Goal: Contribute content: Contribute content

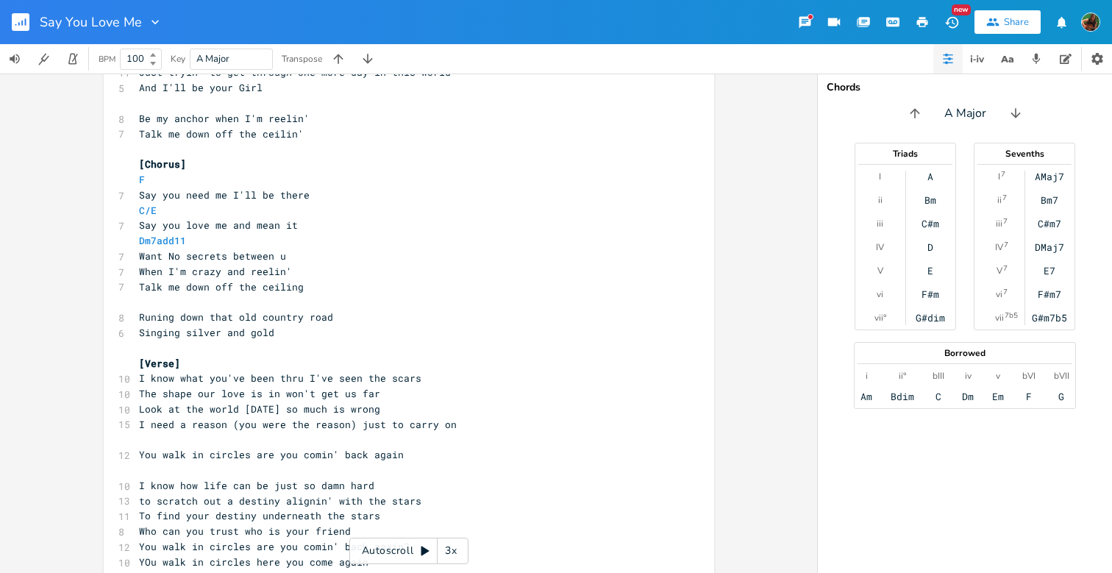
scroll to position [245, 0]
click at [283, 323] on pre "Singing silver and gold" at bounding box center [401, 330] width 531 height 15
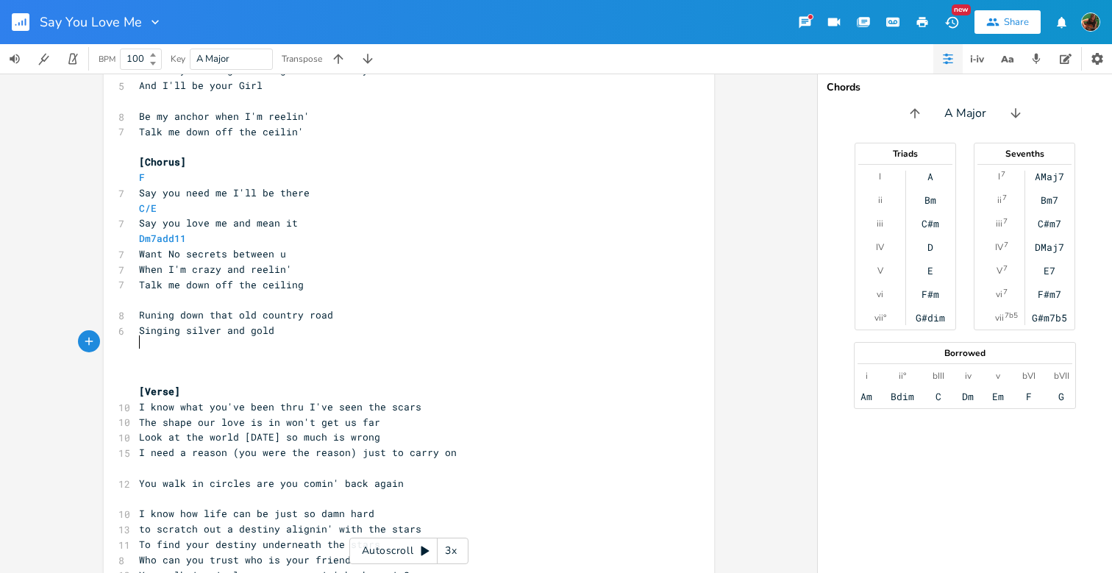
type textarea "{"
type textarea "[Verse]"
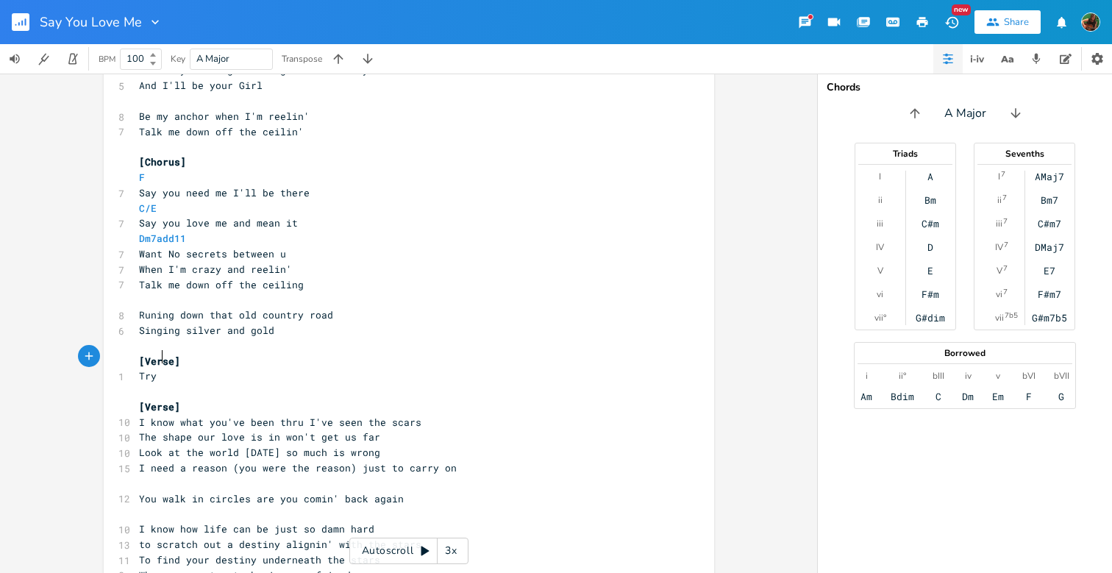
scroll to position [0, 13]
type textarea "Try n k"
type textarea "get some sleep tonight"
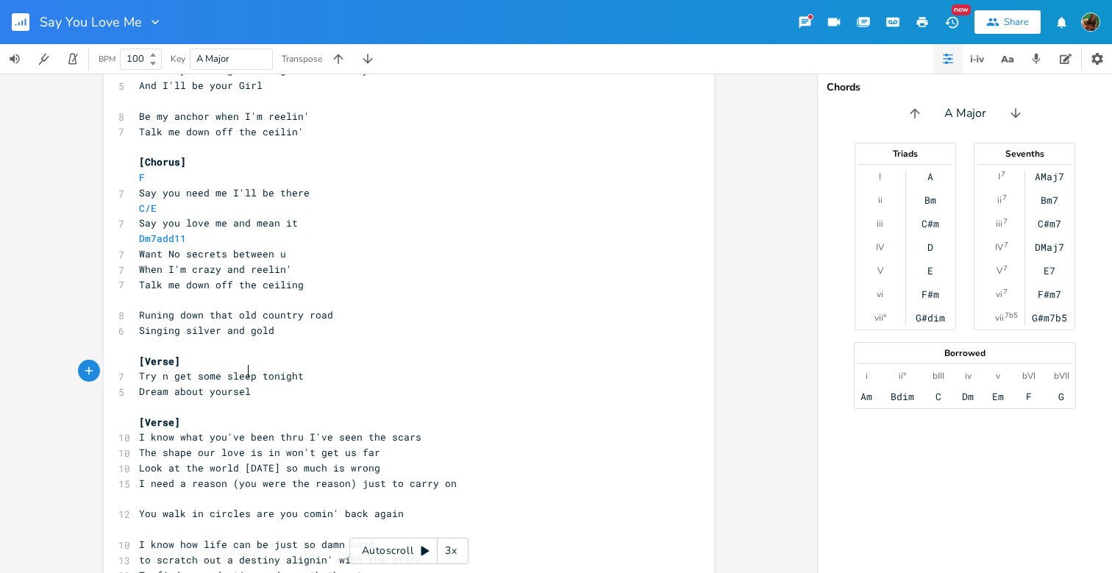
type textarea "Dream about yourself"
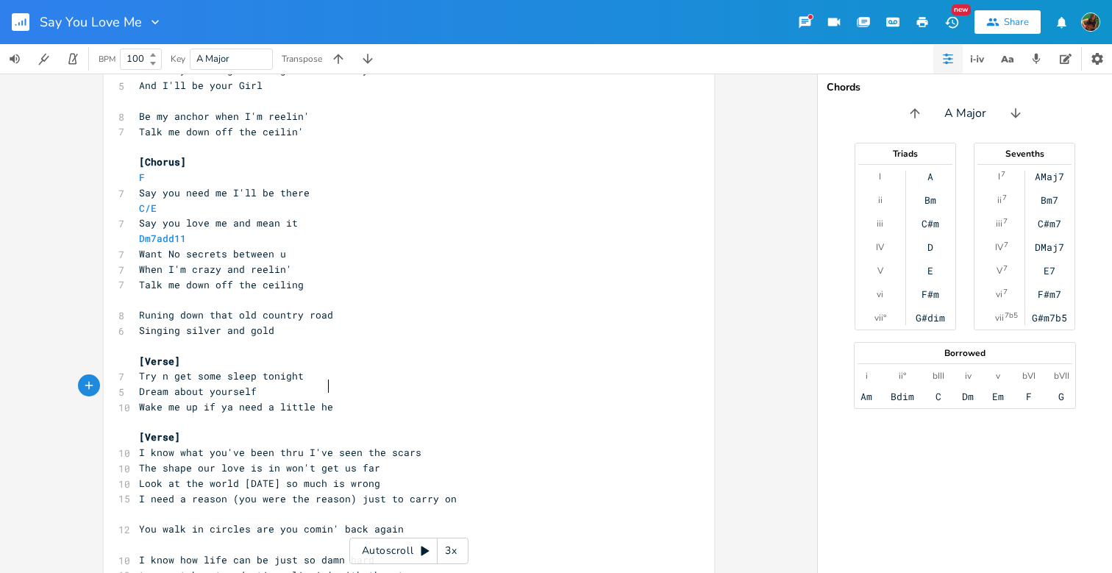
type textarea "Wake me up if ya need a little help"
click at [1037, 59] on icon "button" at bounding box center [1036, 59] width 8 height 10
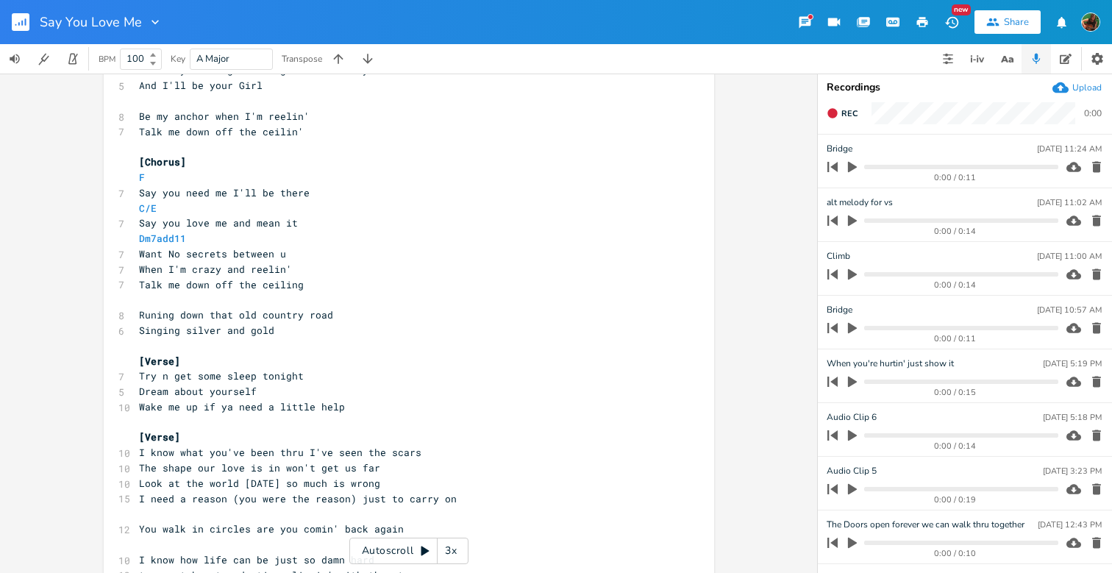
click at [1083, 85] on div "Upload" at bounding box center [1086, 88] width 29 height 12
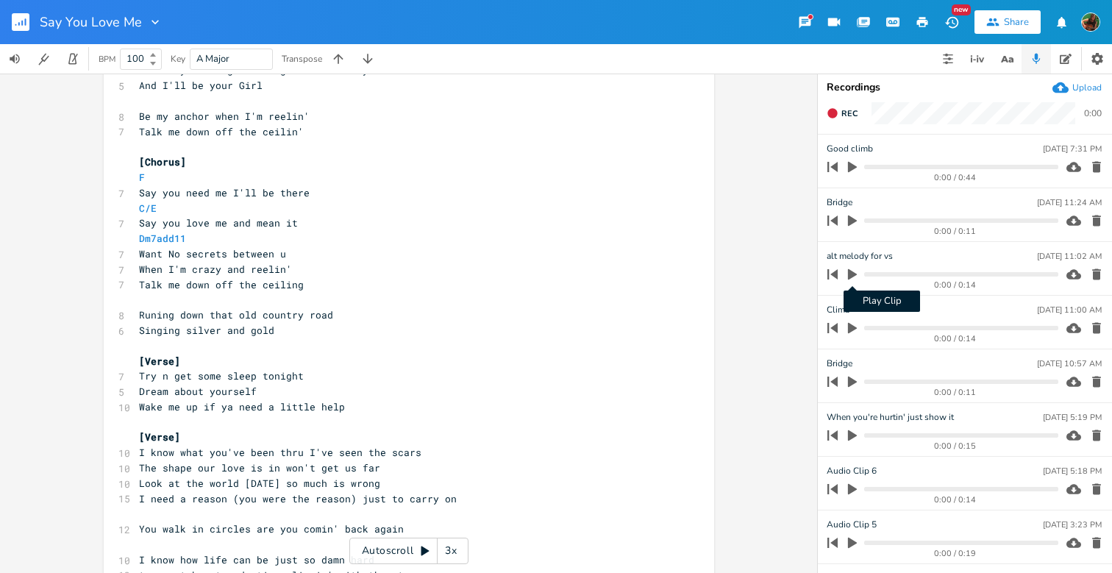
click at [852, 275] on icon "button" at bounding box center [852, 274] width 9 height 11
click at [852, 168] on icon "button" at bounding box center [852, 167] width 9 height 11
click at [852, 168] on icon "button" at bounding box center [852, 167] width 12 height 12
click at [848, 111] on span "Rec" at bounding box center [849, 113] width 16 height 11
click at [848, 111] on span "End" at bounding box center [849, 113] width 17 height 11
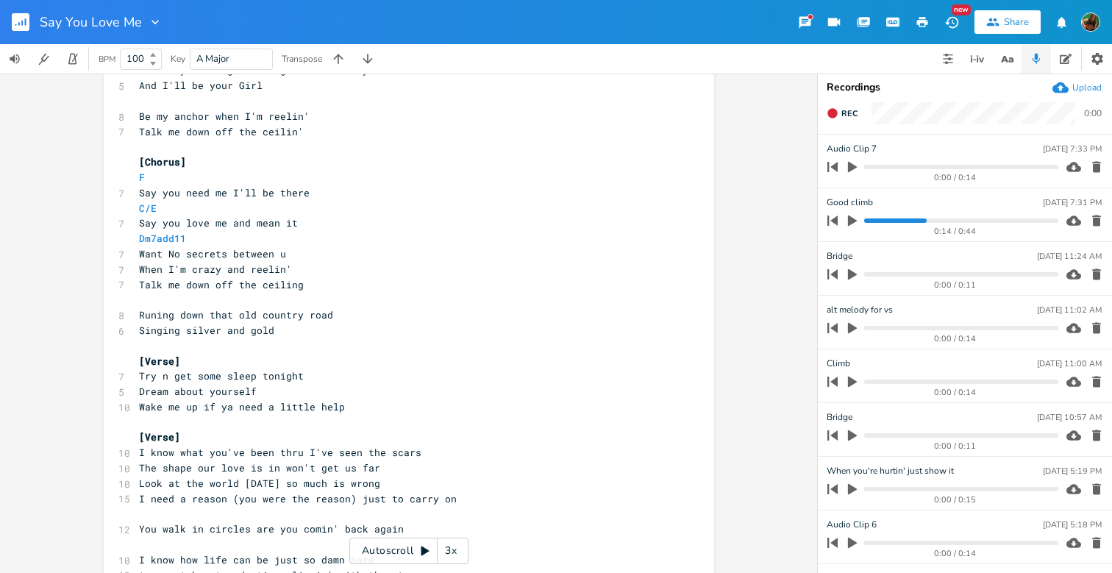
click at [849, 163] on icon "button" at bounding box center [852, 167] width 9 height 11
click at [856, 168] on icon "button" at bounding box center [852, 167] width 9 height 10
click at [837, 116] on icon "button" at bounding box center [832, 113] width 12 height 12
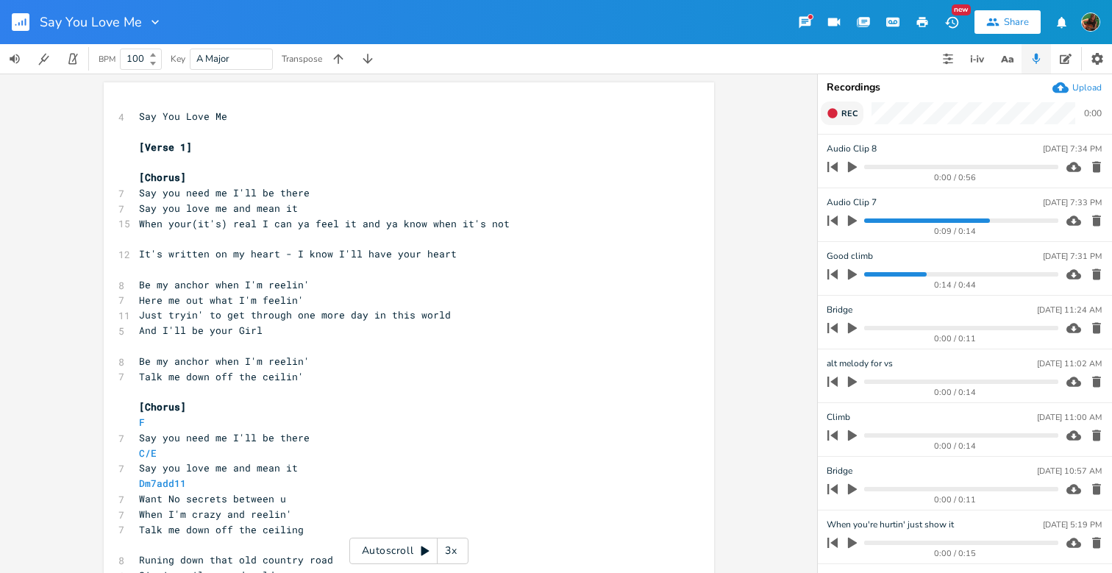
scroll to position [0, 0]
click at [21, 22] on rect "button" at bounding box center [21, 22] width 18 height 18
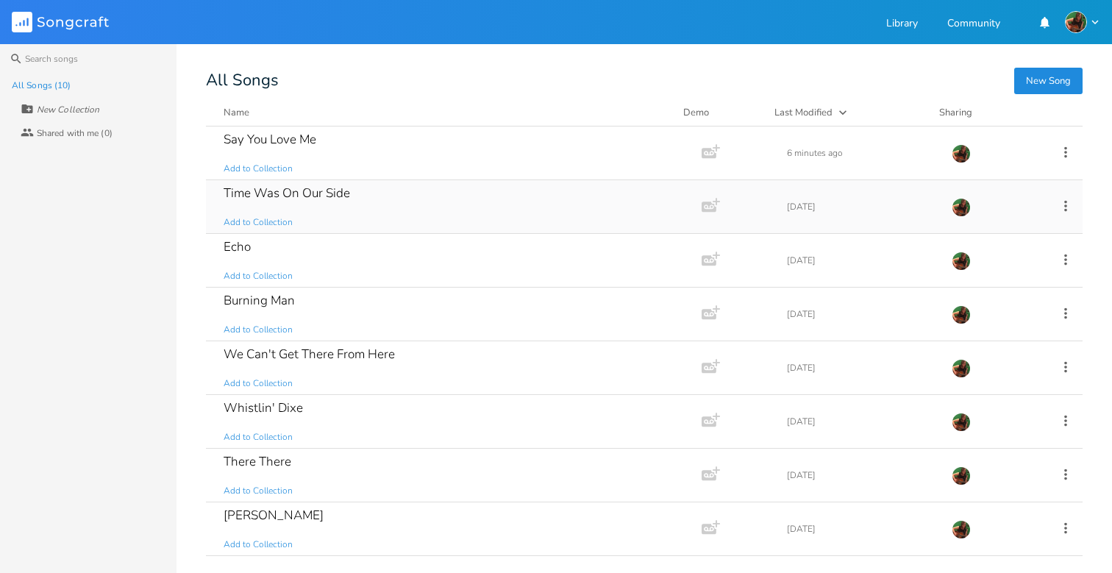
click at [329, 190] on div "Time Was On Our Side" at bounding box center [286, 193] width 126 height 12
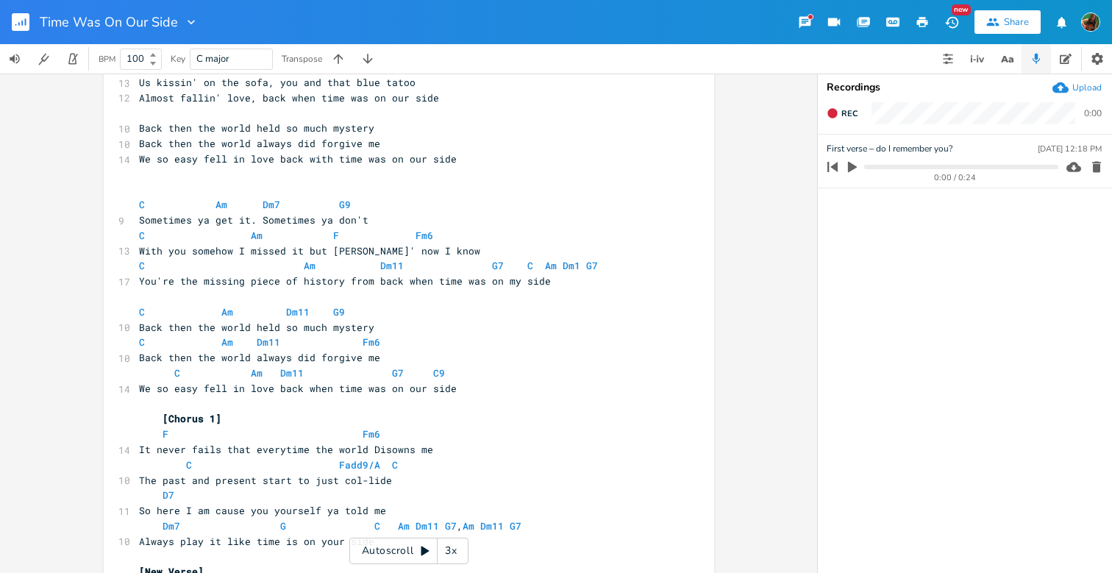
scroll to position [139, 0]
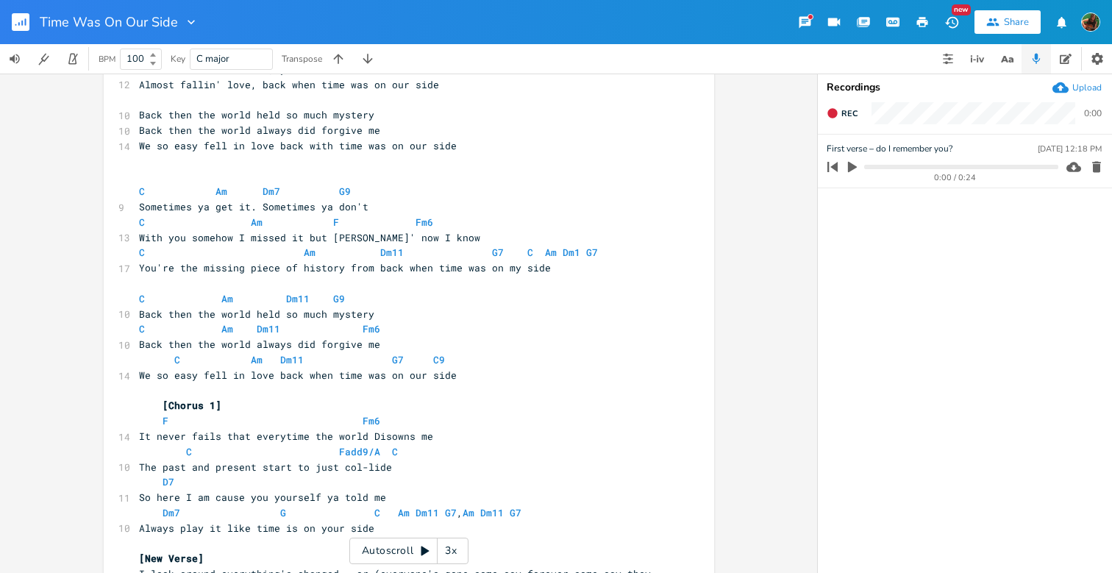
click at [559, 276] on pre at bounding box center [401, 283] width 531 height 15
click at [560, 260] on pre "You're the missing piece of history from back when time was on my side" at bounding box center [401, 267] width 531 height 15
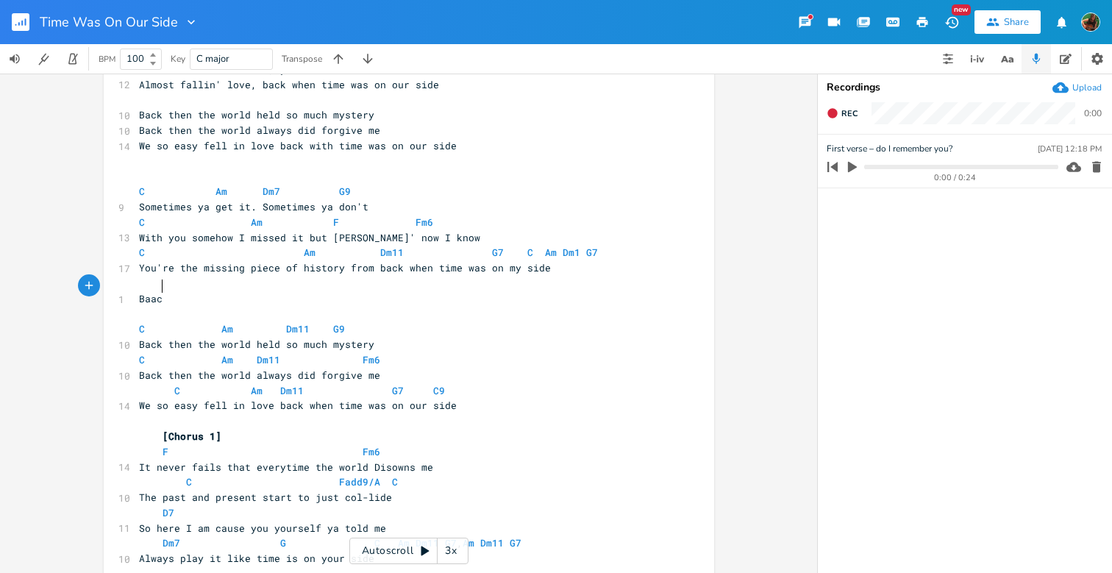
scroll to position [0, 24]
type textarea "[PERSON_NAME]"
type textarea "ck then the world"
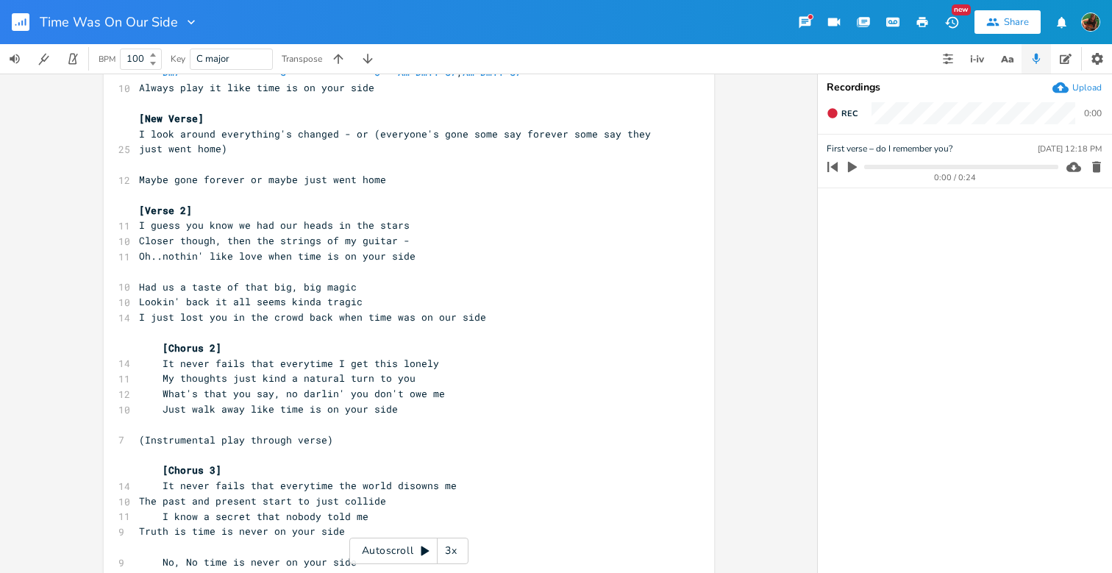
scroll to position [0, 0]
click at [24, 18] on rect "button" at bounding box center [21, 22] width 18 height 18
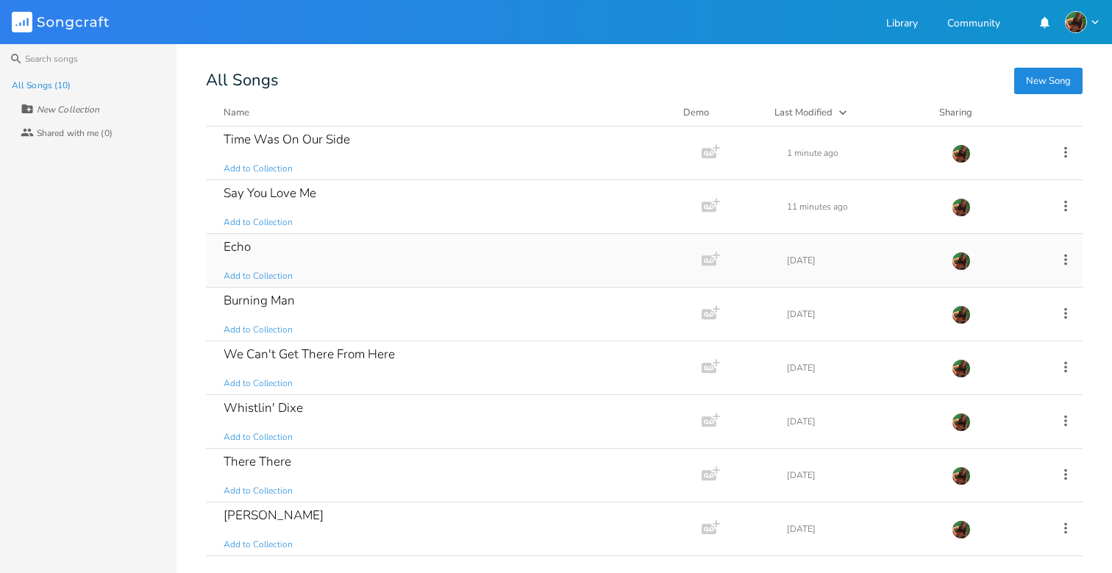
click at [282, 248] on div "Echo Add to Collection" at bounding box center [450, 260] width 454 height 53
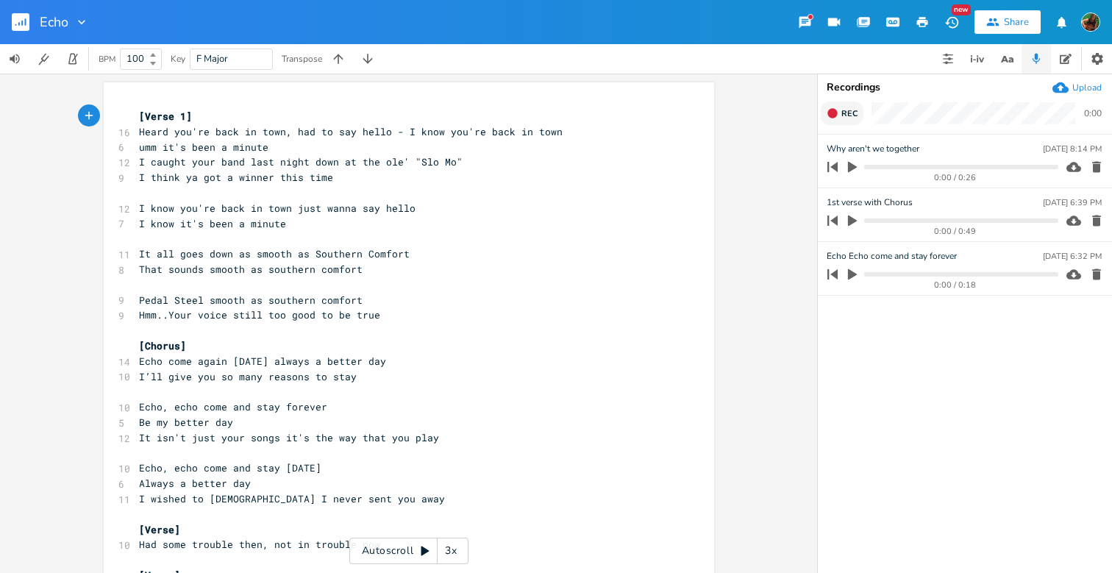
click at [840, 112] on button "Rec" at bounding box center [841, 113] width 43 height 24
click at [840, 112] on button "End" at bounding box center [841, 113] width 43 height 24
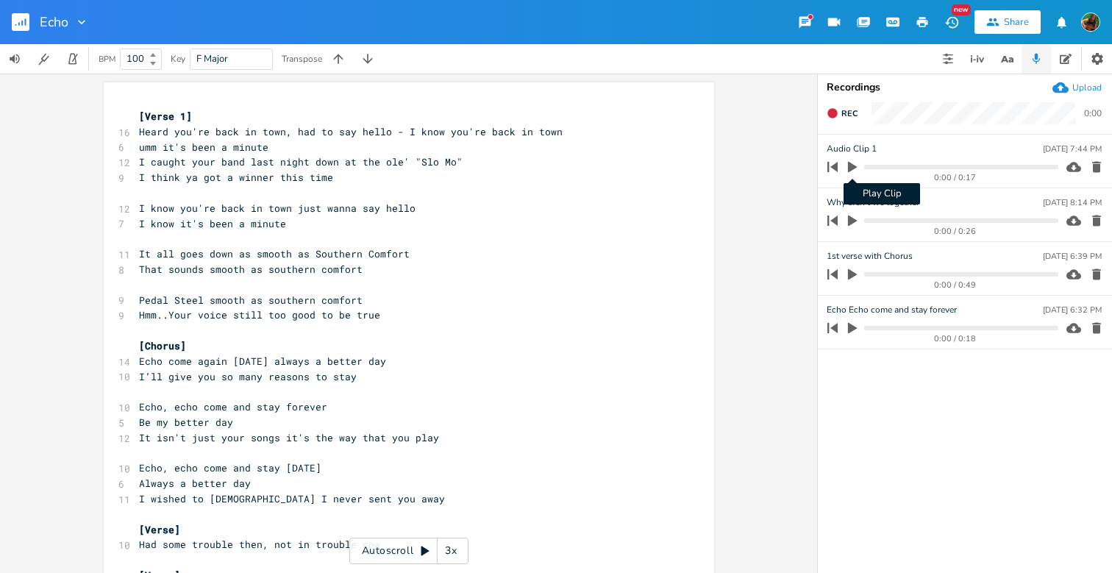
click at [851, 166] on icon "button" at bounding box center [852, 167] width 9 height 11
click at [864, 167] on progress at bounding box center [960, 167] width 193 height 4
click at [853, 166] on icon "button" at bounding box center [852, 167] width 12 height 12
type input "Promise I won't have nothing to say"
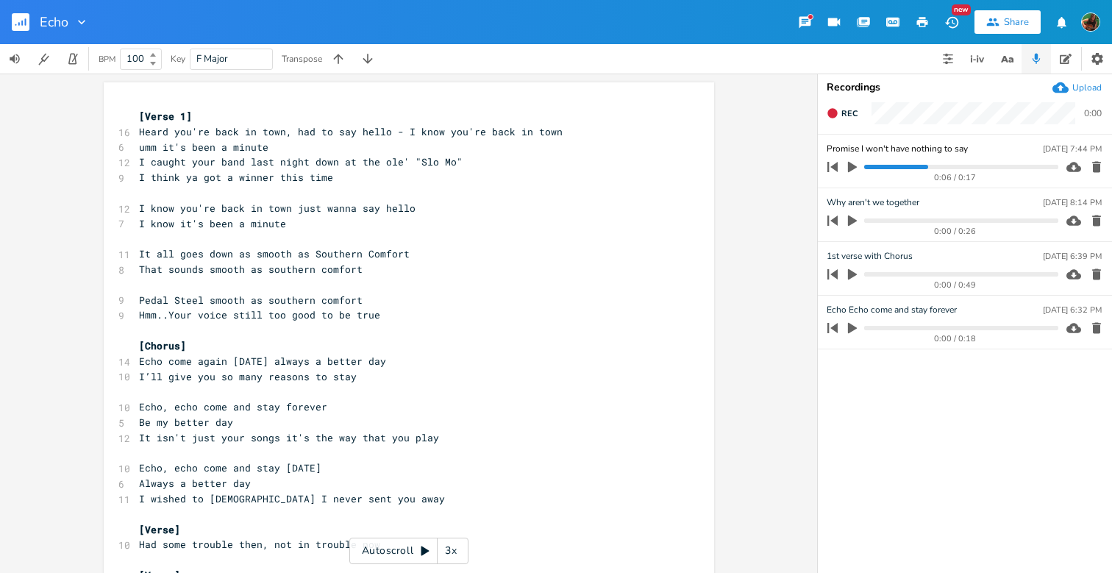
click at [434, 277] on pre "​" at bounding box center [401, 284] width 531 height 15
click at [337, 267] on span "That sounds smooth as southern comfort" at bounding box center [250, 268] width 223 height 13
click at [271, 219] on span "I know it's been a minute" at bounding box center [212, 223] width 147 height 13
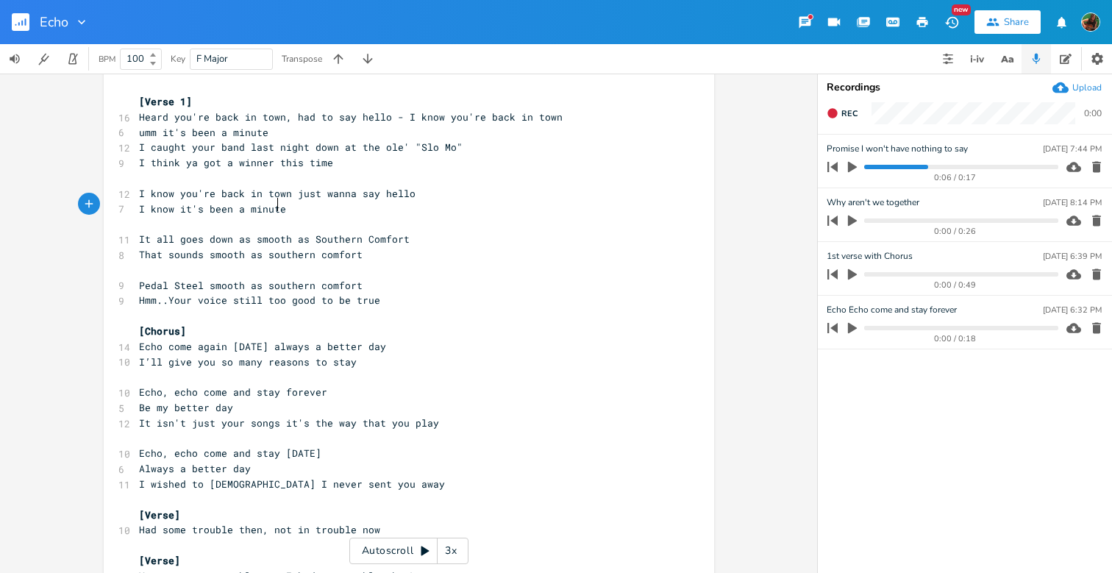
scroll to position [18, 0]
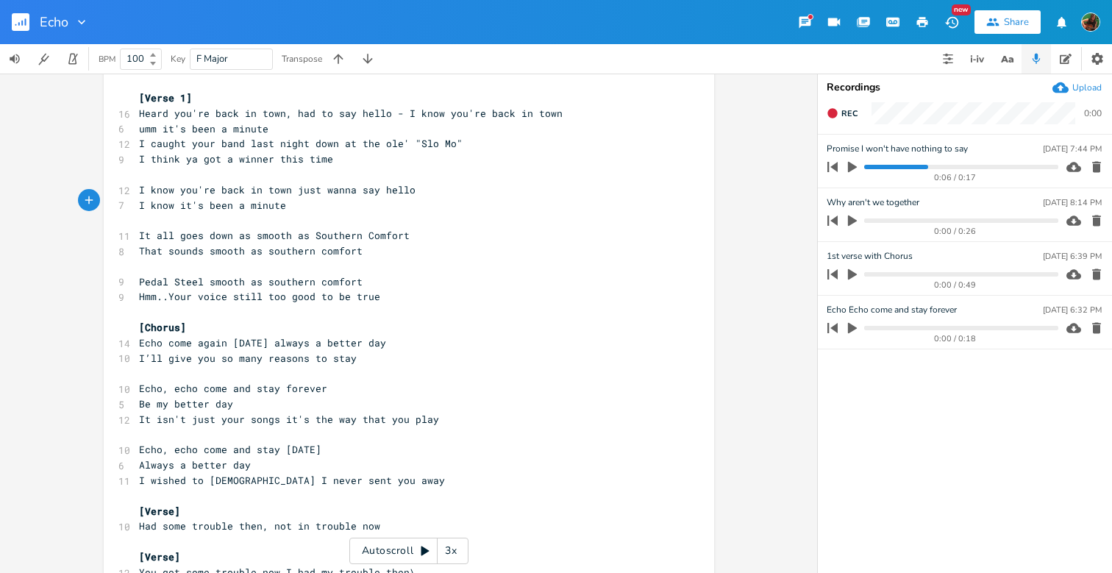
click at [389, 337] on pre "Echo come again [DATE] always a better day" at bounding box center [401, 342] width 531 height 15
click at [412, 335] on pre "Echo come again [DATE] always a better day" at bounding box center [401, 342] width 531 height 15
click at [364, 473] on pre "I wished to [DEMOGRAPHIC_DATA] I never sent you away" at bounding box center [401, 480] width 531 height 15
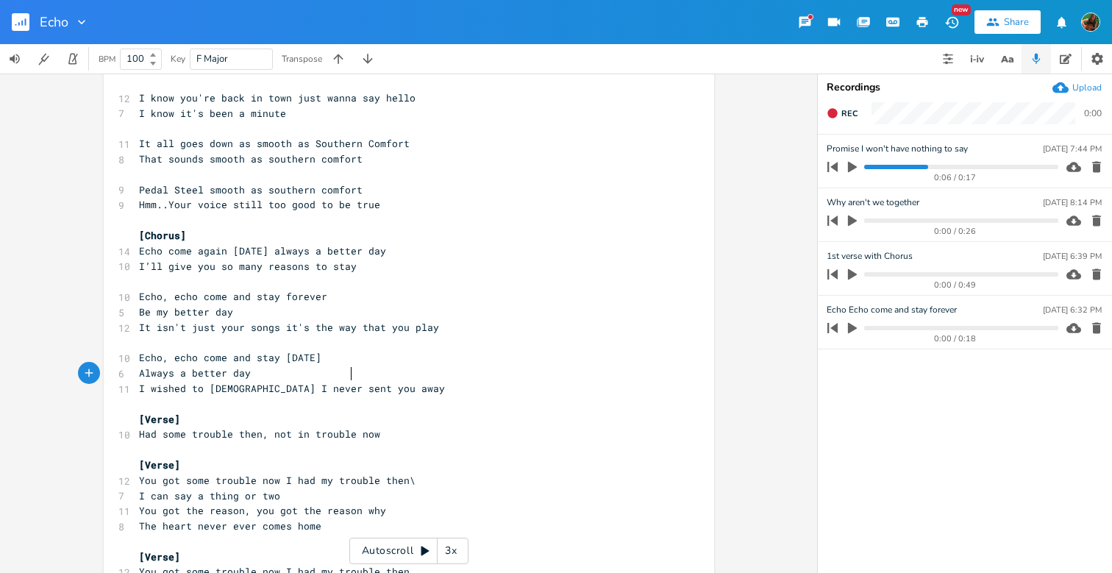
scroll to position [125, 0]
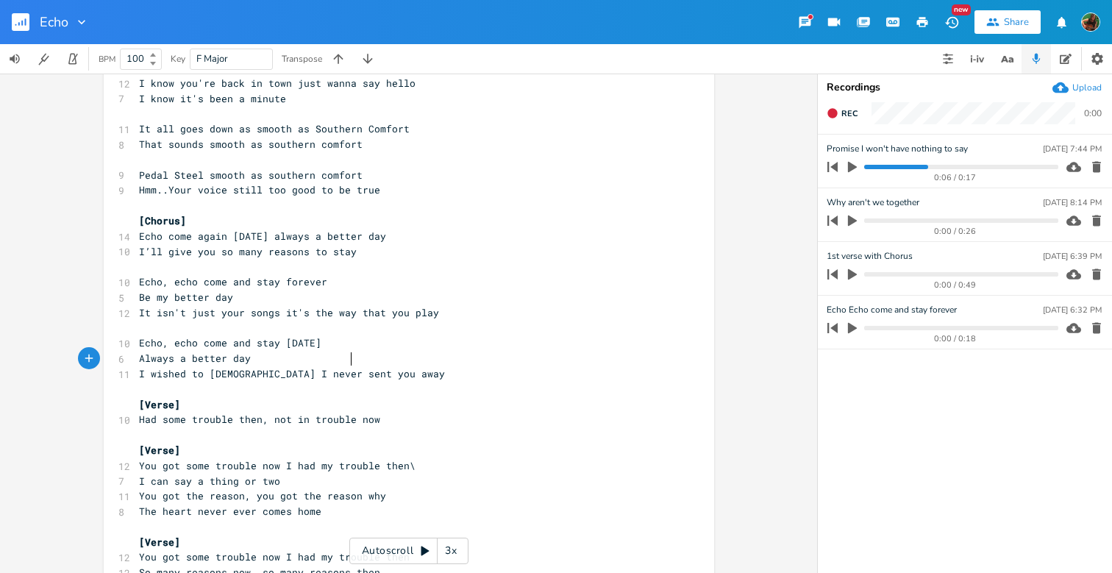
click at [371, 366] on pre "I wished to [DEMOGRAPHIC_DATA] I never sent you away" at bounding box center [401, 373] width 531 height 15
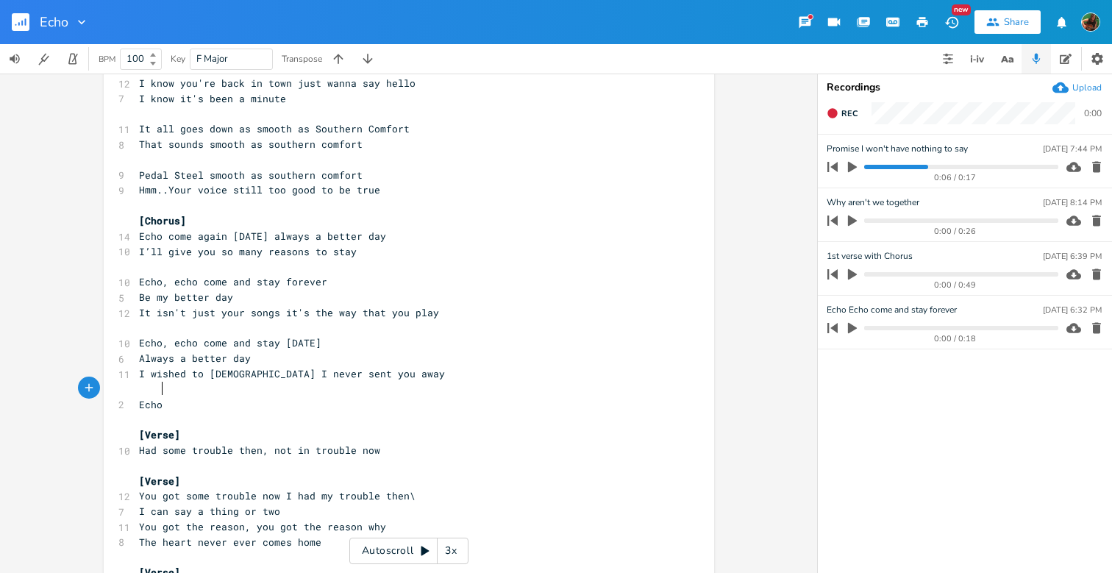
type textarea "Echo"
type textarea ", echo come m"
type textarea "be my tmor"
type textarea "omoo"
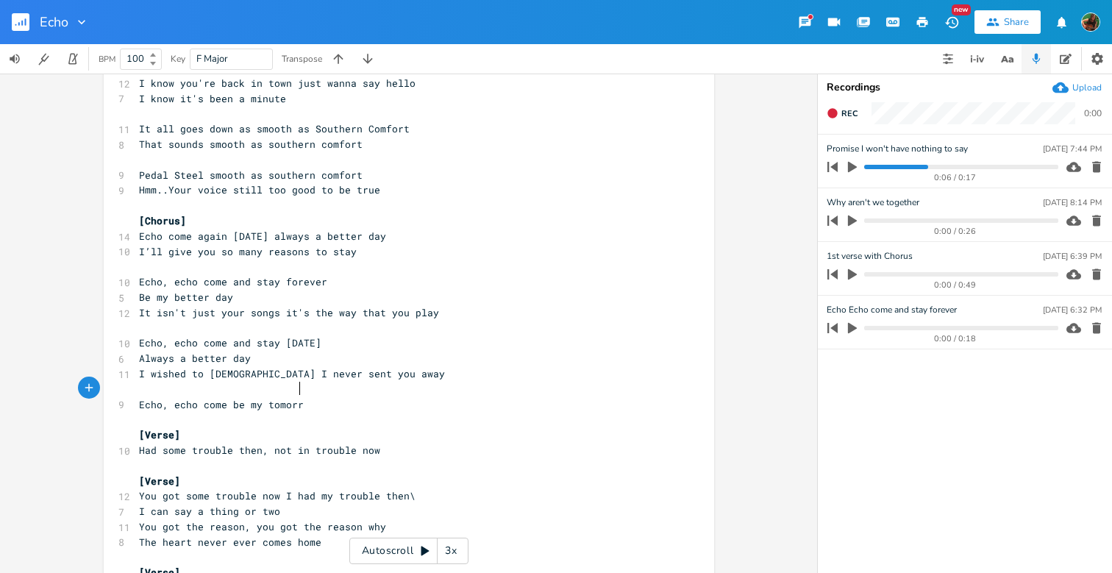
scroll to position [0, 21]
type textarea "orrow"
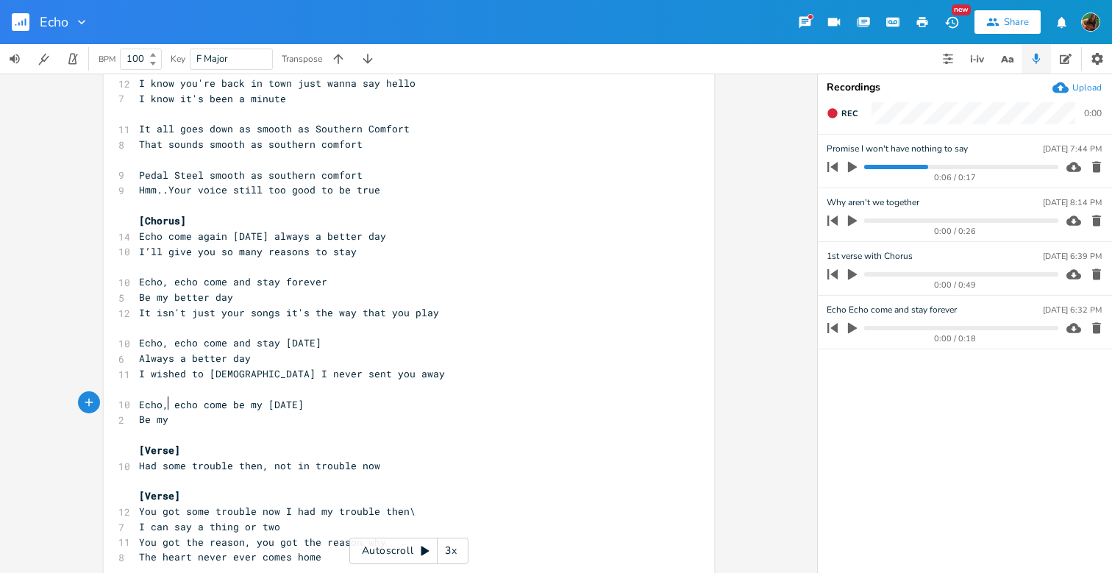
scroll to position [0, 25]
type textarea "Be my better day"
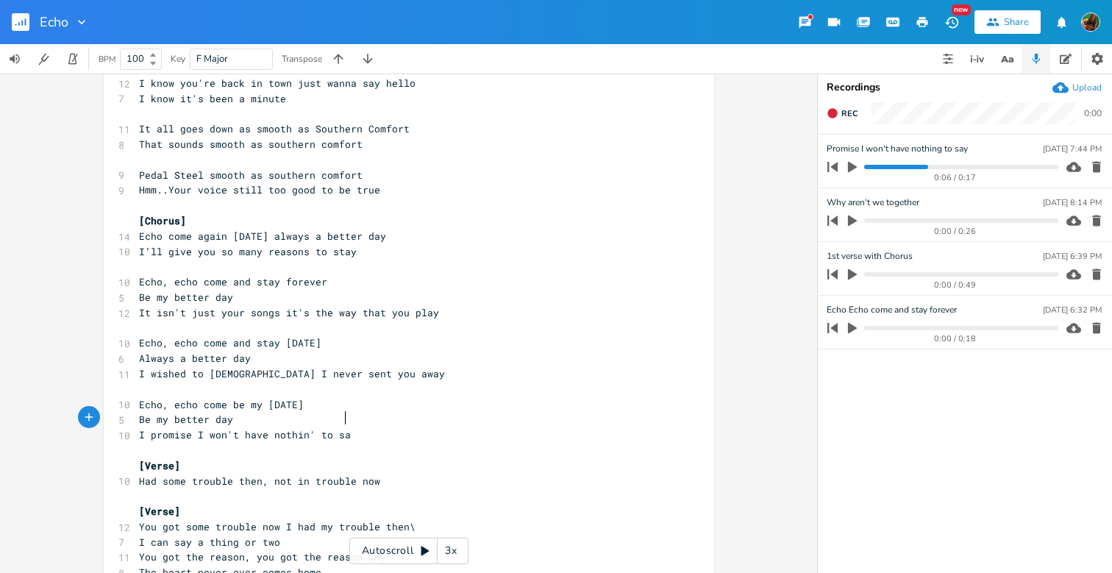
scroll to position [0, 130]
type textarea "I promise I won't have nothin' to say"
click at [39, 17] on button "Back to Library" at bounding box center [26, 21] width 29 height 35
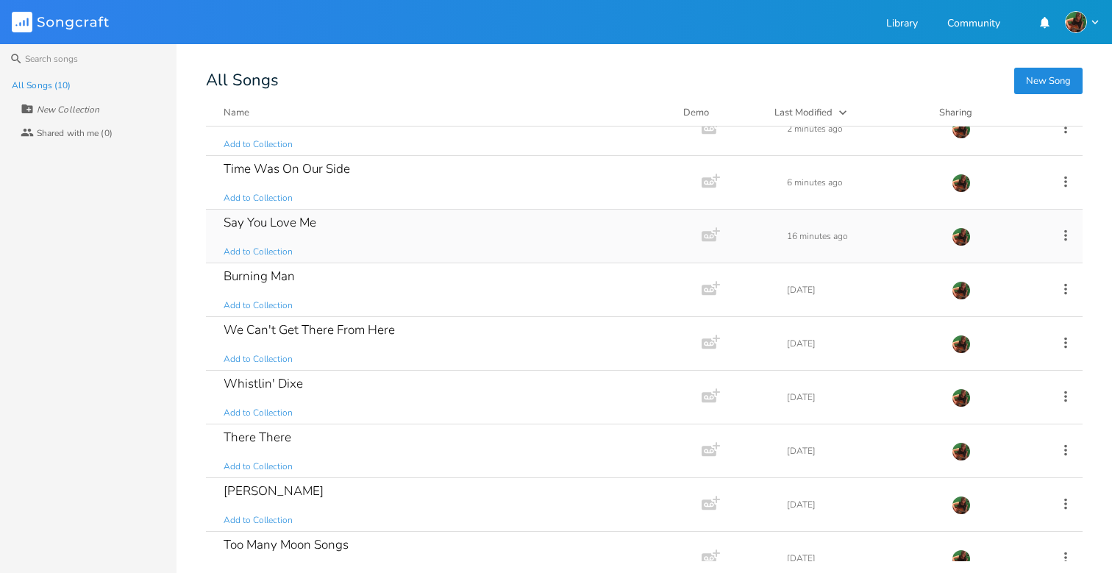
scroll to position [23, 0]
click at [290, 441] on div "There There" at bounding box center [257, 438] width 68 height 12
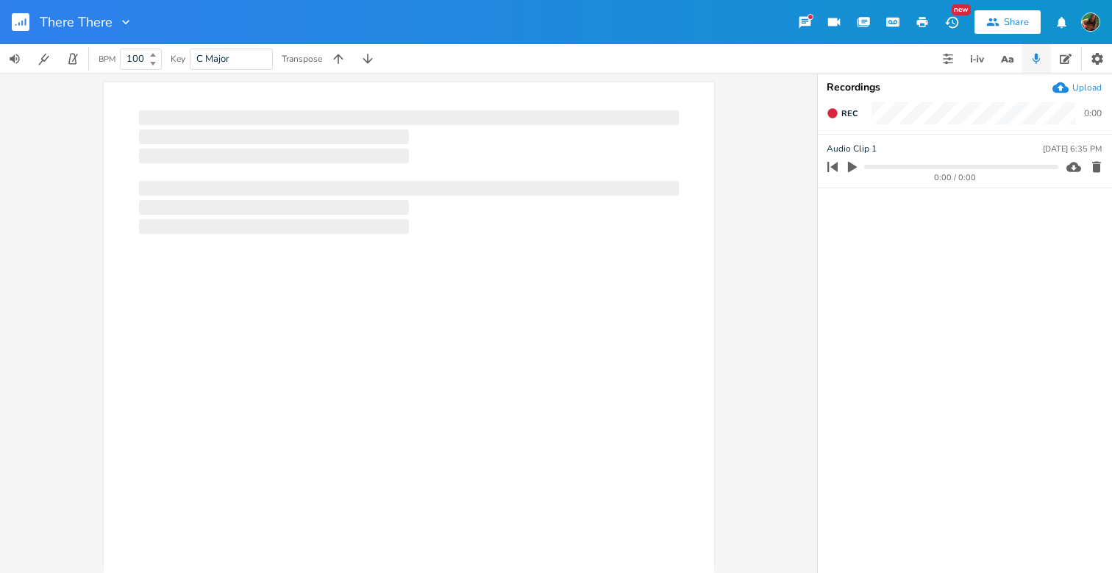
scroll to position [0, 1]
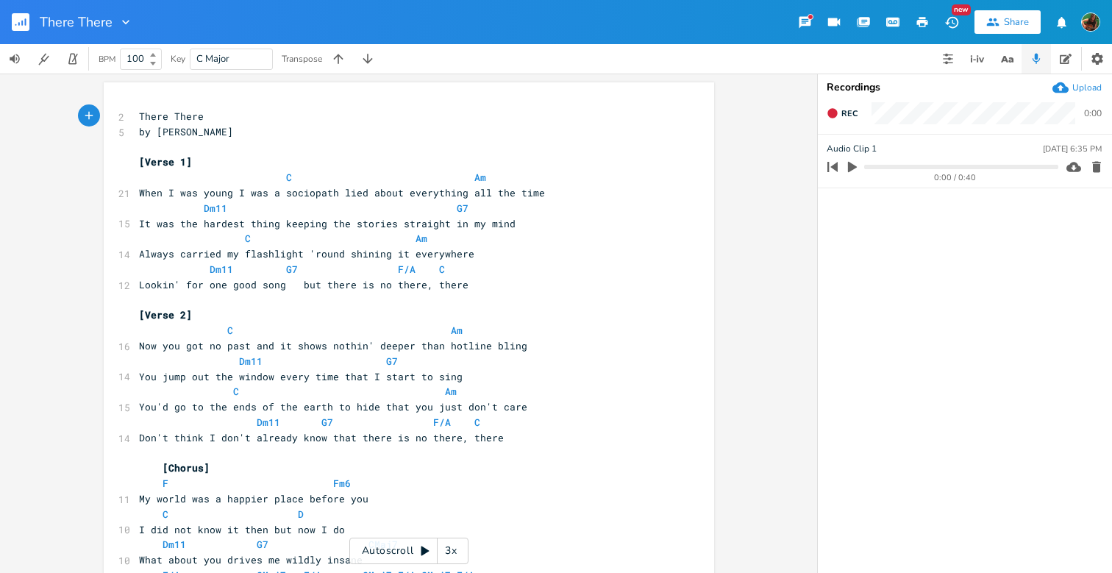
click at [487, 293] on pre "​" at bounding box center [401, 300] width 531 height 15
click at [487, 279] on pre "Lookin' for one good song but there is no there, there" at bounding box center [401, 284] width 531 height 15
type textarea "Lookin' for somewhat"
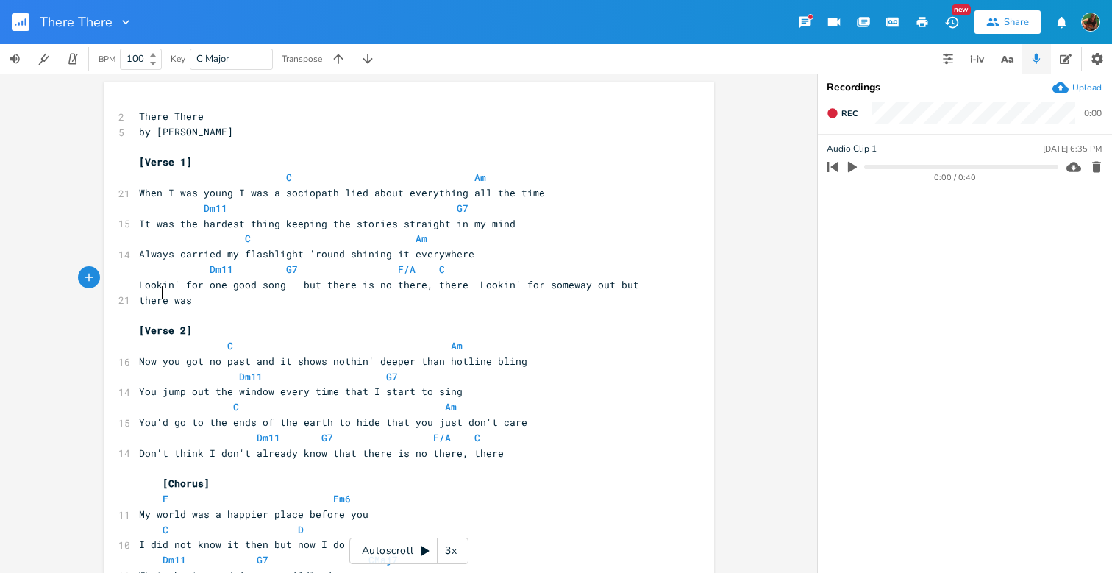
type textarea "ay out but there was not"
type textarea "ther there"
click at [195, 295] on span "Lookin' for one good song but there is no there, there Lookin' for someway out …" at bounding box center [392, 292] width 506 height 29
type textarea "e"
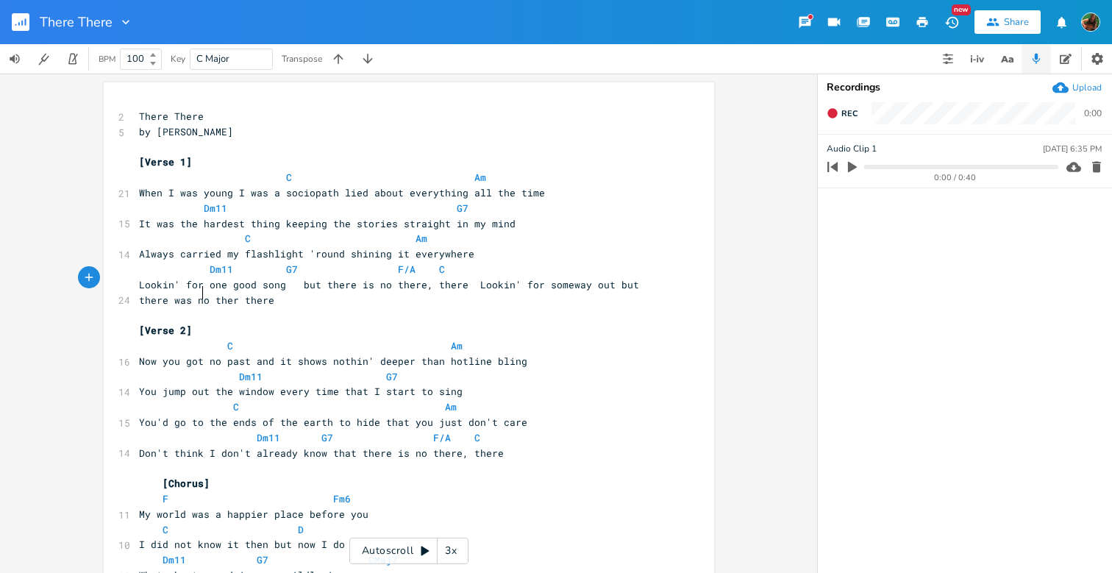
scroll to position [0, 4]
type textarea "omeway out but there"
drag, startPoint x: 539, startPoint y: 279, endPoint x: 658, endPoint y: 283, distance: 119.2
click at [645, 283] on span "Lookin' for one good song but there is no there, there Lookin' for someway out …" at bounding box center [392, 292] width 506 height 29
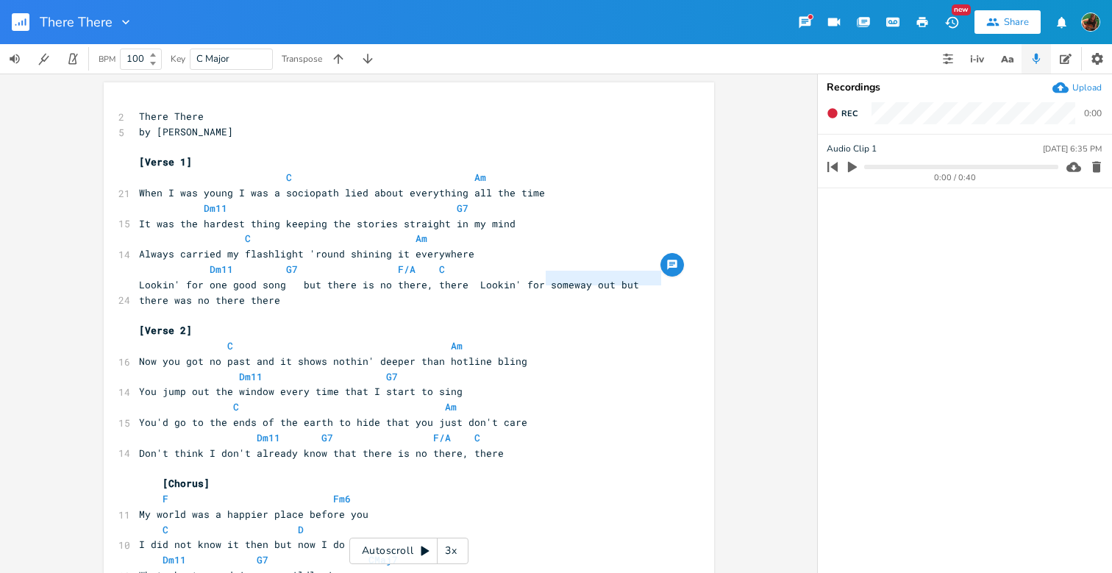
click at [595, 278] on span "Lookin' for one good song but there is no there, there Lookin' for someway out …" at bounding box center [392, 292] width 506 height 29
type textarea "someway out but there"
drag, startPoint x: 536, startPoint y: 281, endPoint x: 657, endPoint y: 280, distance: 120.6
click at [645, 280] on span "Lookin' for one good song but there is no there, there Lookin' for someway out …" at bounding box center [392, 292] width 506 height 29
click at [247, 294] on pre "Lookin' for one good song but there is no there, there Lookin' for someway out …" at bounding box center [401, 292] width 531 height 31
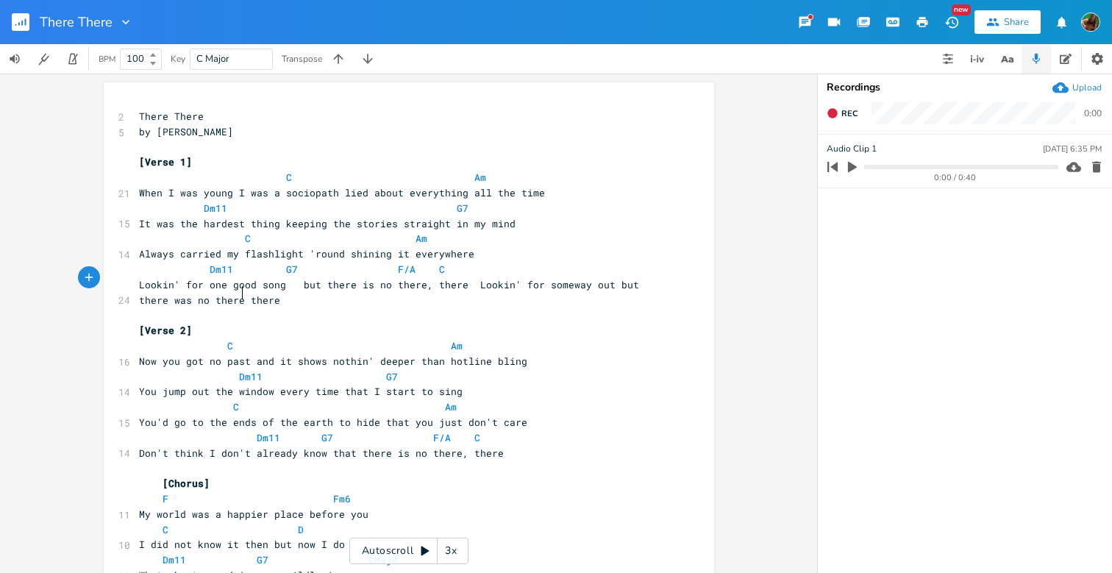
drag, startPoint x: 536, startPoint y: 285, endPoint x: 538, endPoint y: 296, distance: 11.2
click at [538, 296] on pre "Lookin' for one good song but there is no there, there Lookin' for someway out …" at bounding box center [401, 292] width 531 height 31
click at [537, 280] on span "Lookin' for one good song but there is no there, there Lookin' for someway out …" at bounding box center [392, 292] width 506 height 29
type textarea "someway out but there was no there there"
click at [240, 290] on pre "Lookin' for one good song but there is no there, there Lookin' for someway out …" at bounding box center [401, 292] width 531 height 31
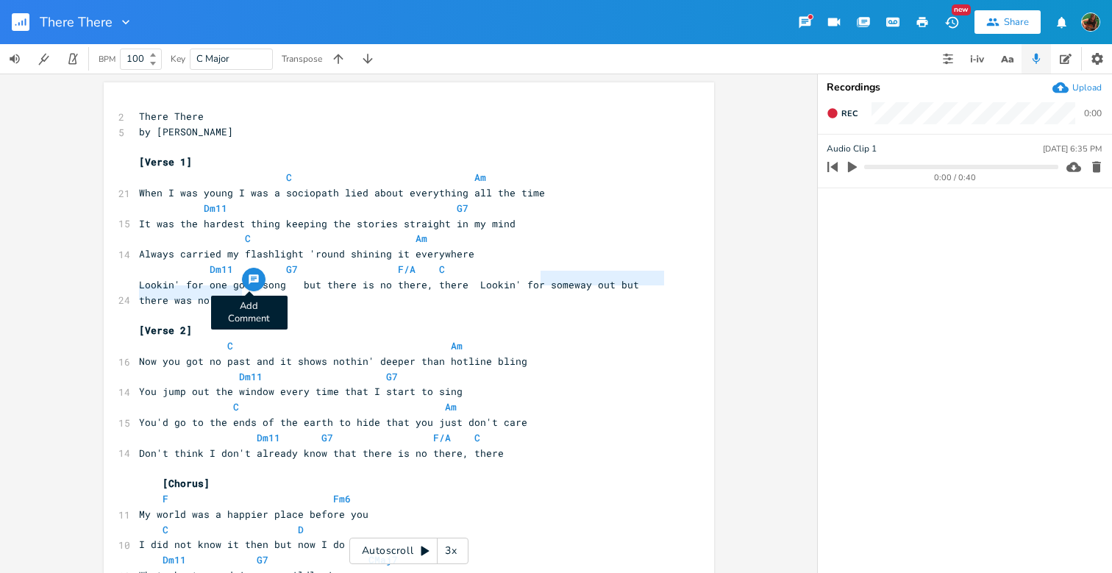
click at [248, 280] on icon "button" at bounding box center [254, 279] width 12 height 12
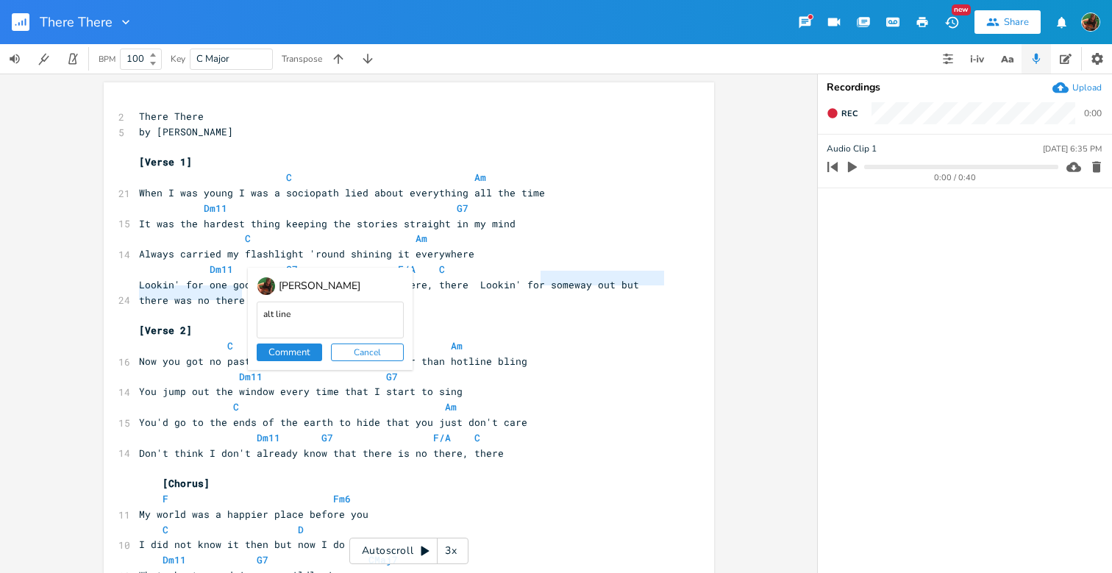
type textarea "alt line"
click at [275, 348] on button "Comment" at bounding box center [289, 352] width 65 height 18
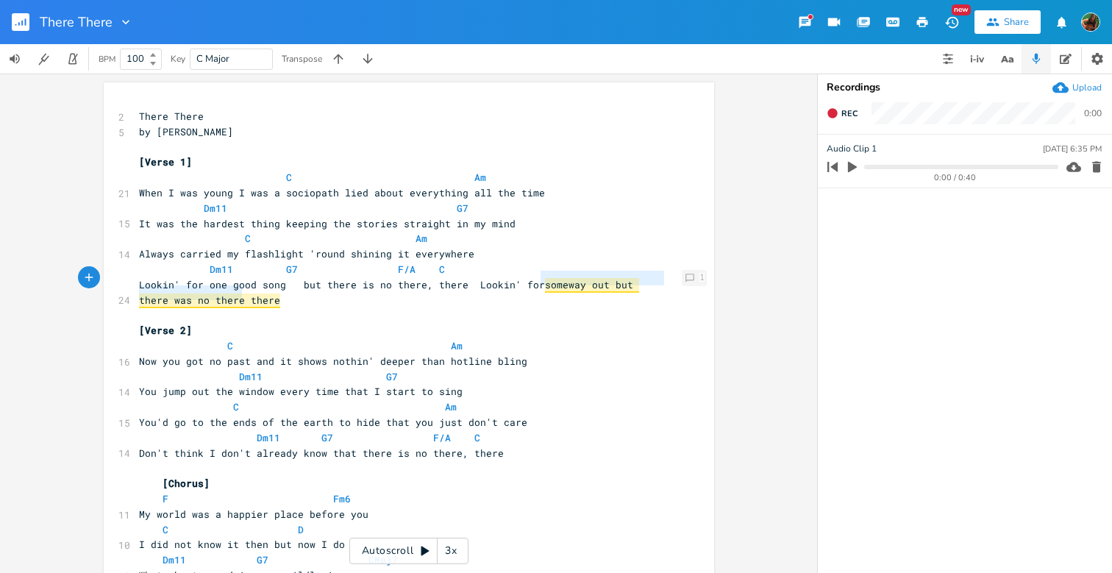
click at [686, 276] on icon "Comment" at bounding box center [689, 278] width 10 height 10
click at [612, 179] on pre "C Am" at bounding box center [401, 177] width 531 height 15
click at [1096, 53] on icon "button" at bounding box center [1097, 59] width 12 height 12
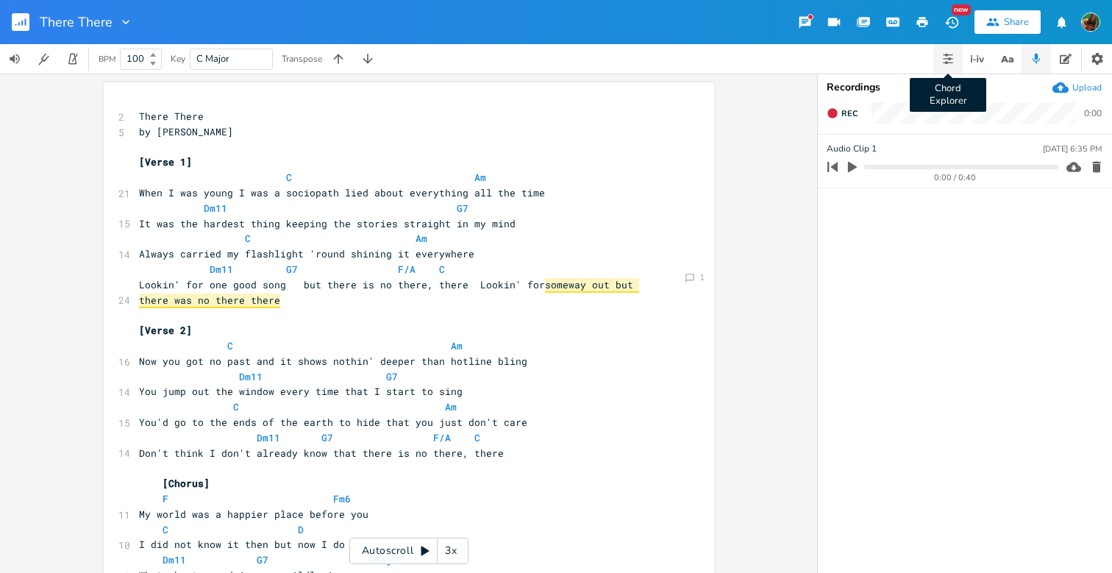
click at [947, 60] on icon "button" at bounding box center [948, 59] width 12 height 12
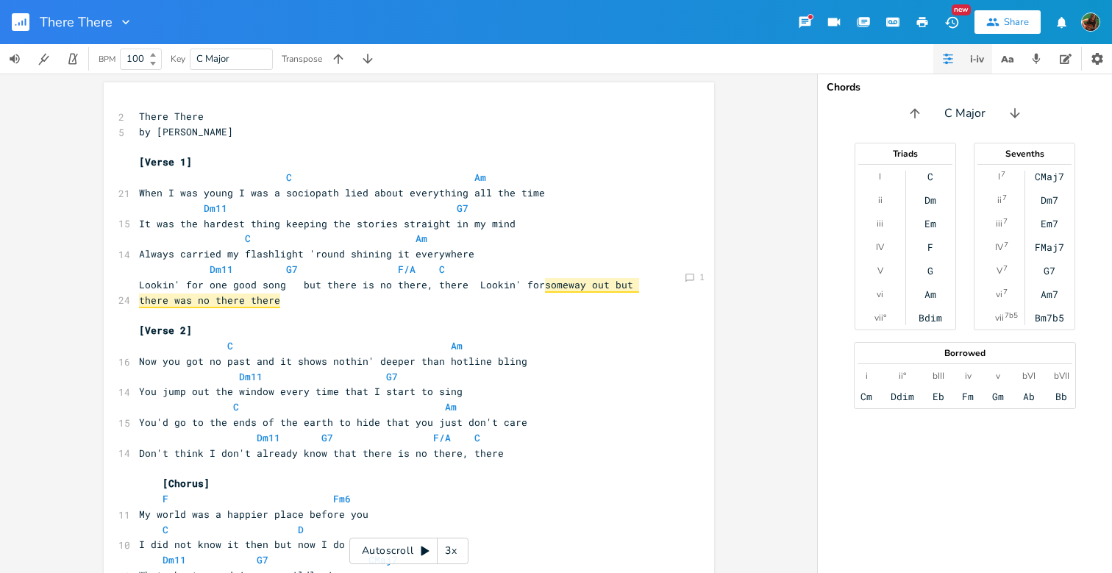
click at [981, 58] on icon "button" at bounding box center [977, 59] width 18 height 18
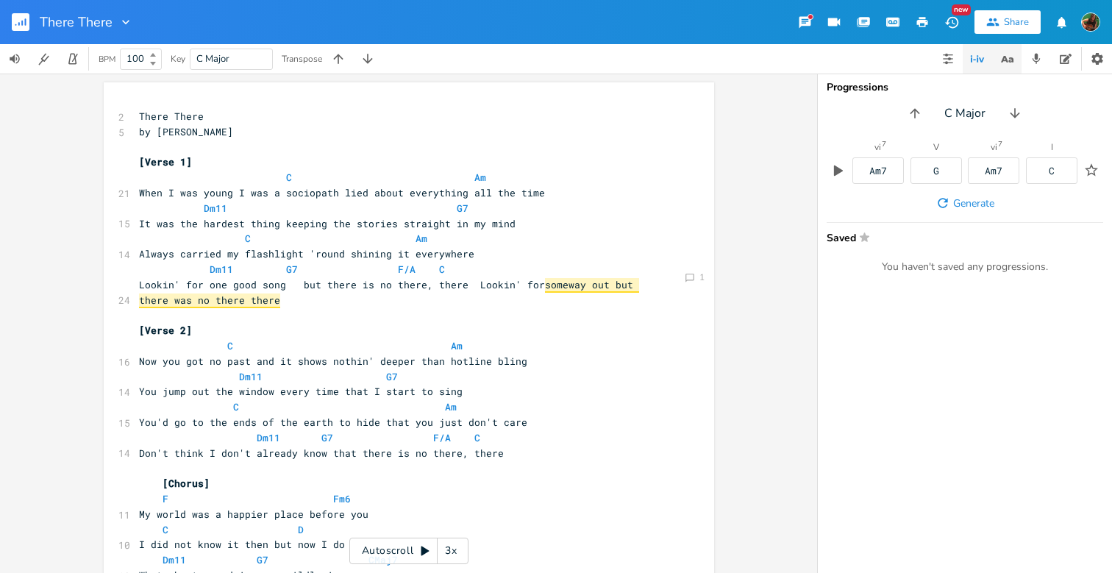
click at [1003, 59] on icon "button" at bounding box center [1003, 59] width 7 height 7
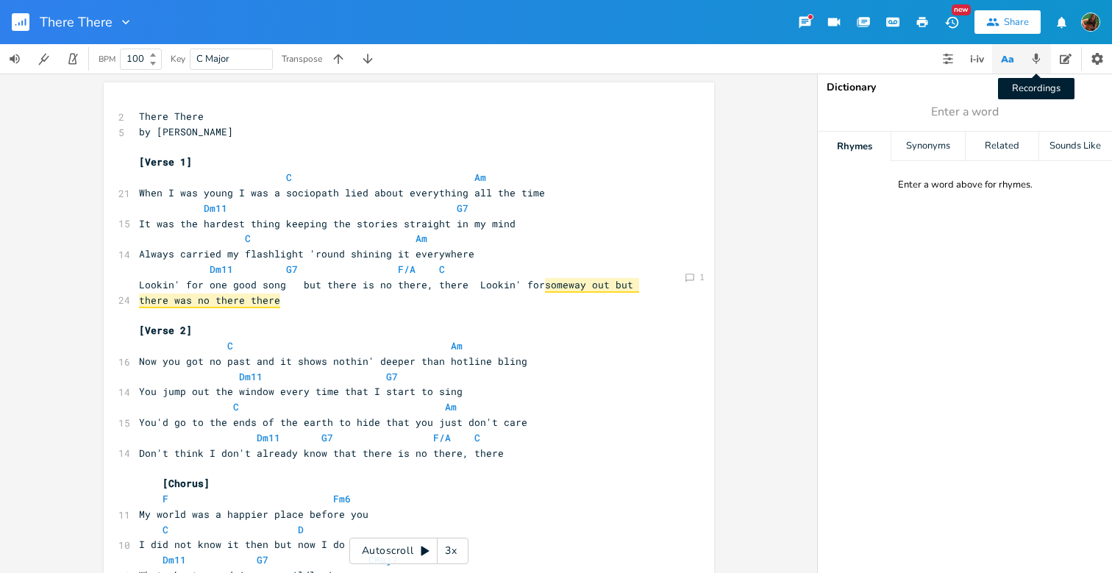
click at [1037, 57] on icon "button" at bounding box center [1036, 59] width 8 height 10
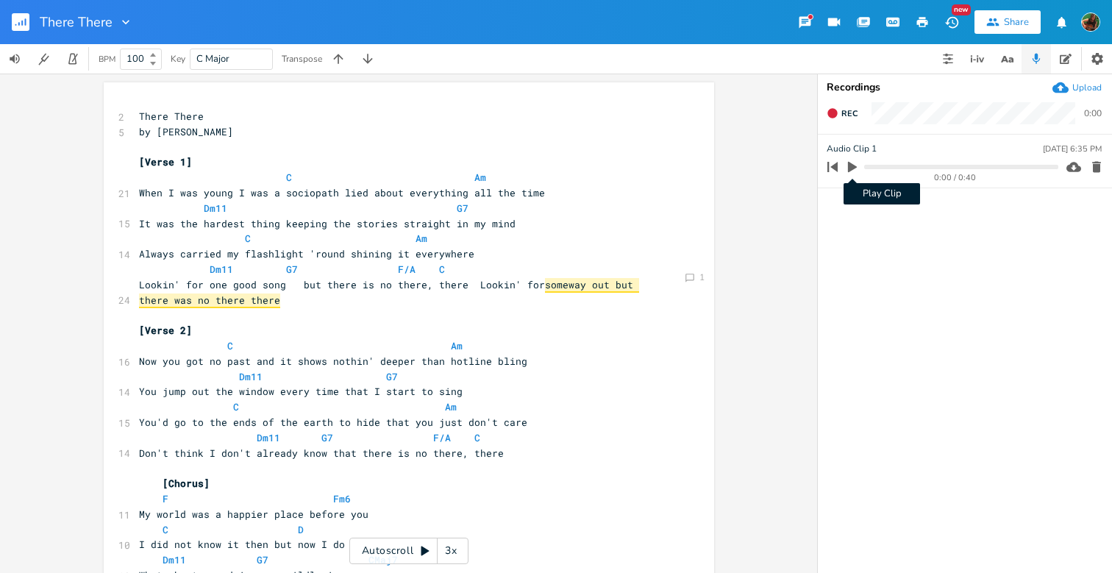
click at [849, 165] on icon "button" at bounding box center [852, 167] width 9 height 11
click at [849, 165] on icon "button" at bounding box center [852, 167] width 9 height 10
click at [26, 16] on rect "button" at bounding box center [21, 22] width 18 height 18
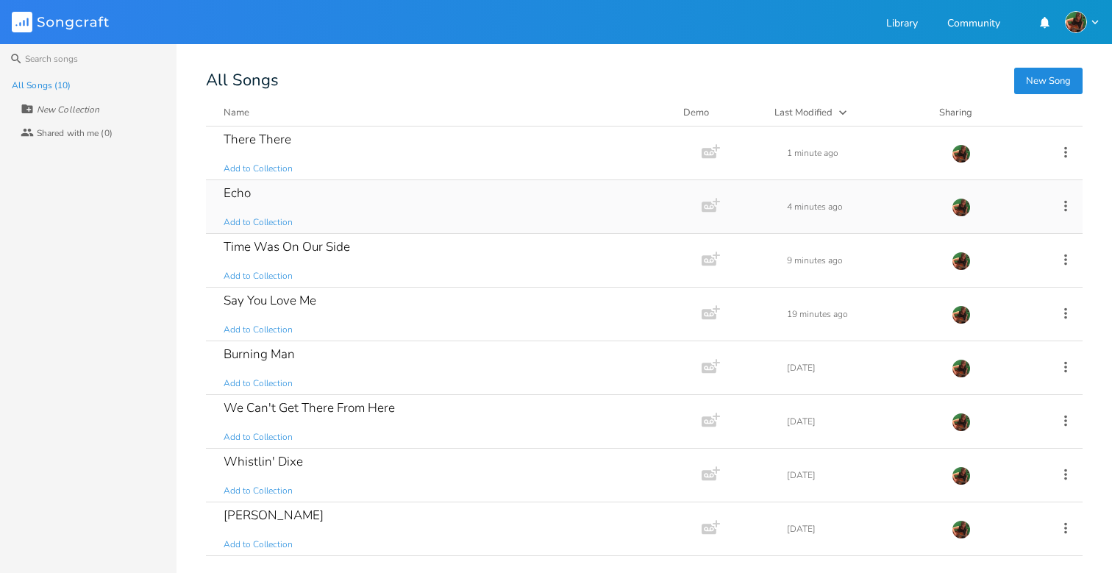
click at [293, 199] on div "Echo Add to Collection" at bounding box center [450, 206] width 454 height 53
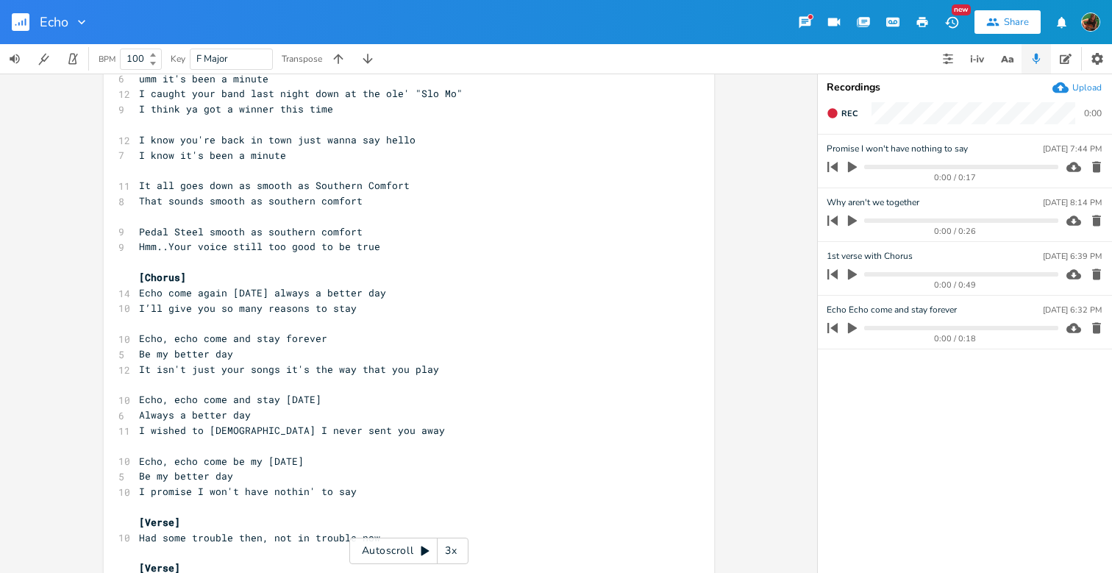
scroll to position [104, 0]
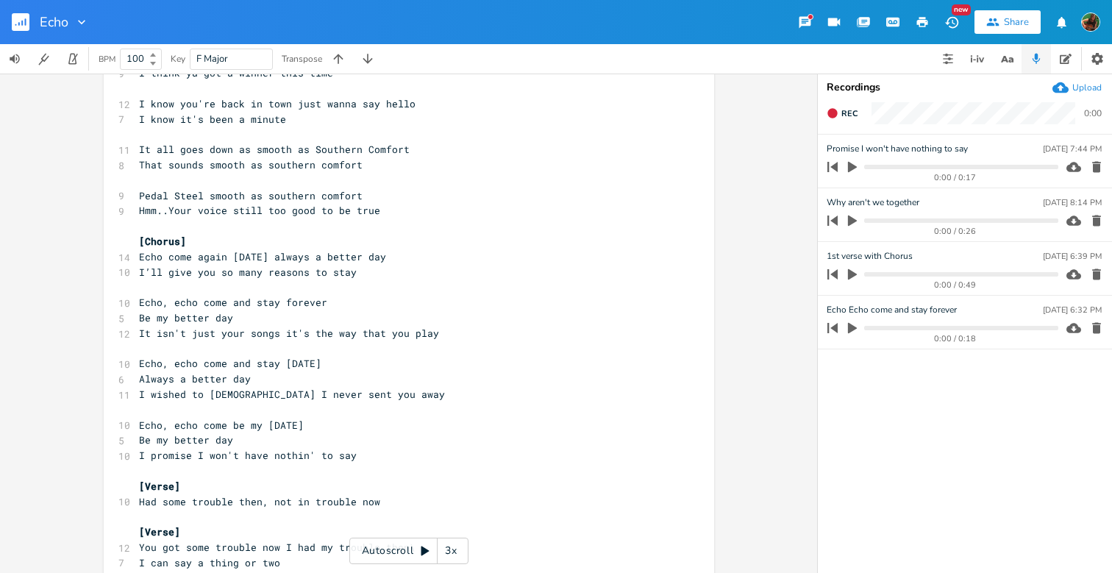
click at [384, 265] on pre "I’ll give you so many reasons to stay" at bounding box center [401, 272] width 531 height 15
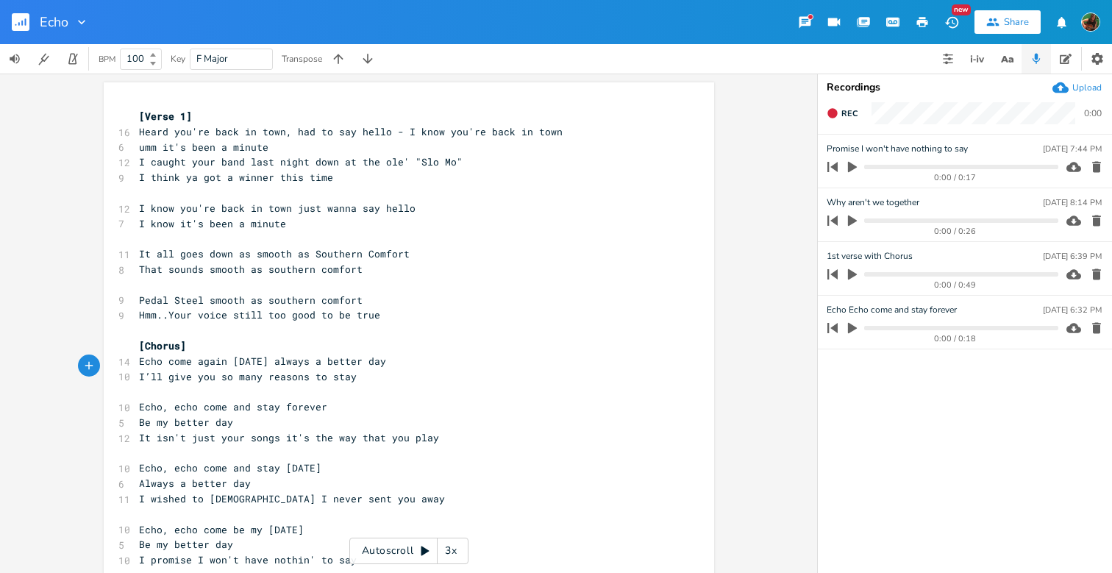
scroll to position [0, 0]
click at [379, 308] on pre "Hmm..Your voice still too good to be true" at bounding box center [401, 314] width 531 height 15
click at [388, 309] on pre "Hmm..Your voice still too good to be true" at bounding box center [401, 314] width 531 height 15
click at [360, 369] on pre "I’ll give you so many reasons to stay" at bounding box center [401, 376] width 531 height 15
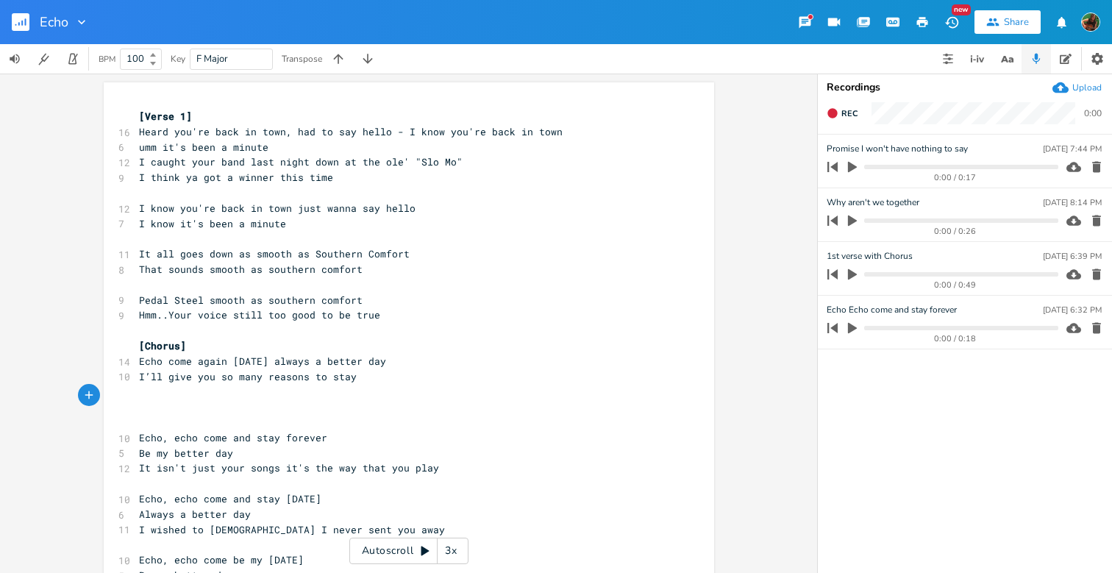
type textarea "V"
type textarea "[Verse]"
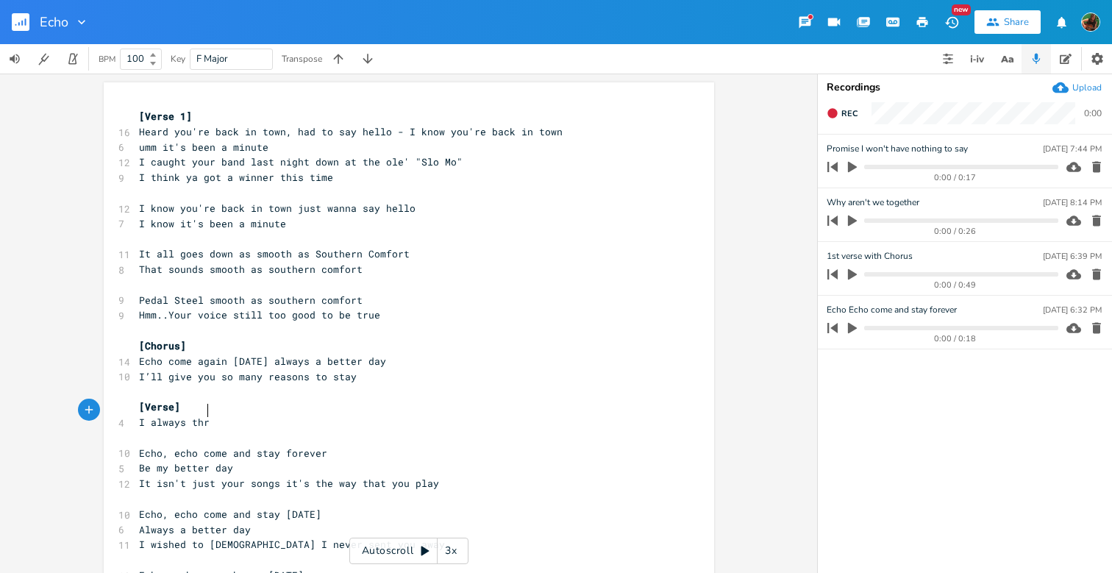
type textarea "I always throu"
type textarea "w away every good good thing"
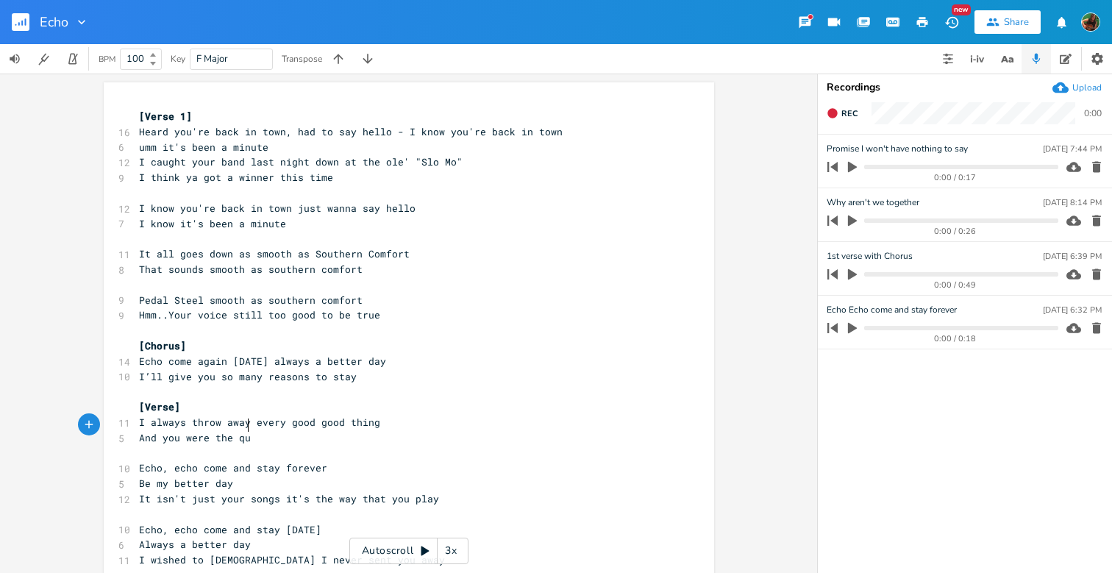
type textarea "And you were the quen"
type textarea "en of 'enm"
type textarea "m all"
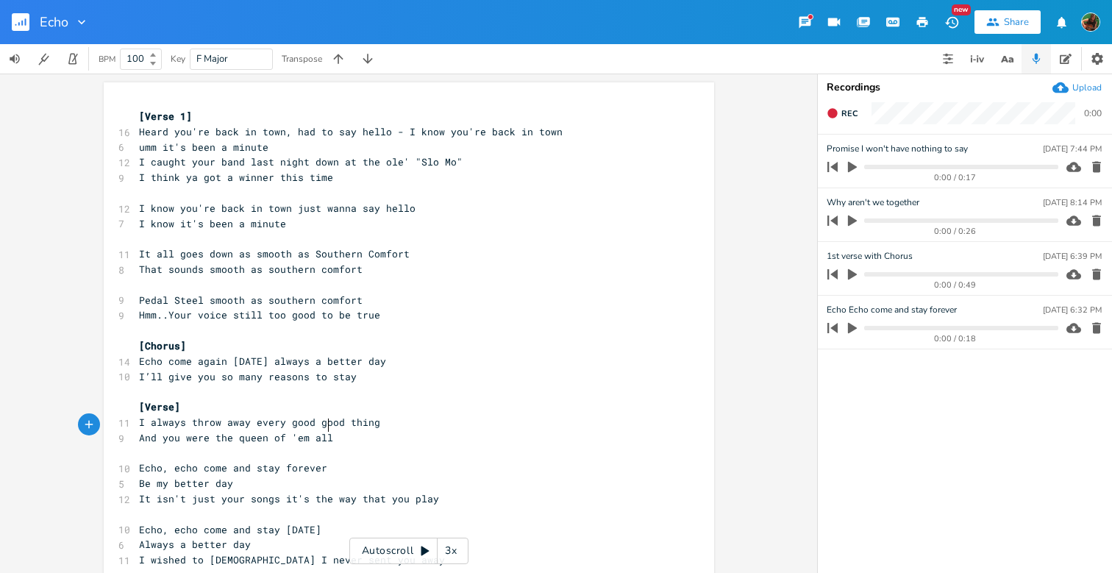
click at [348, 430] on pre "And you were the queen of 'em all" at bounding box center [401, 437] width 531 height 15
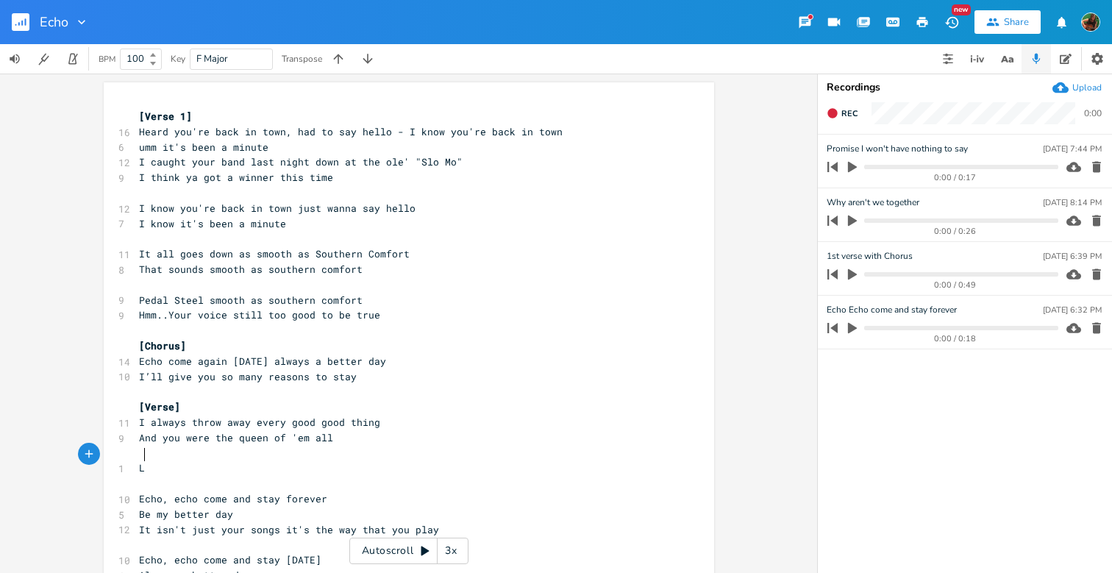
type textarea "Ll"
type textarea "ookee here the bottles almost empty"
click at [519, 402] on pre "[Verse]" at bounding box center [401, 406] width 531 height 15
click at [847, 112] on span "Rec" at bounding box center [849, 113] width 16 height 11
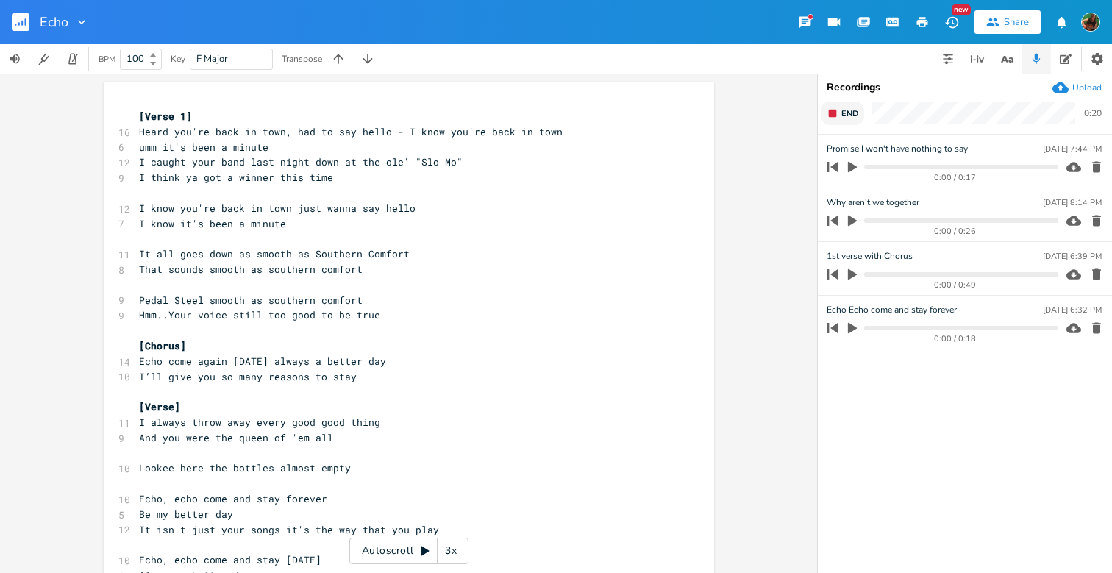
click at [847, 112] on span "End" at bounding box center [849, 113] width 17 height 11
type input "Bottles almost empty"
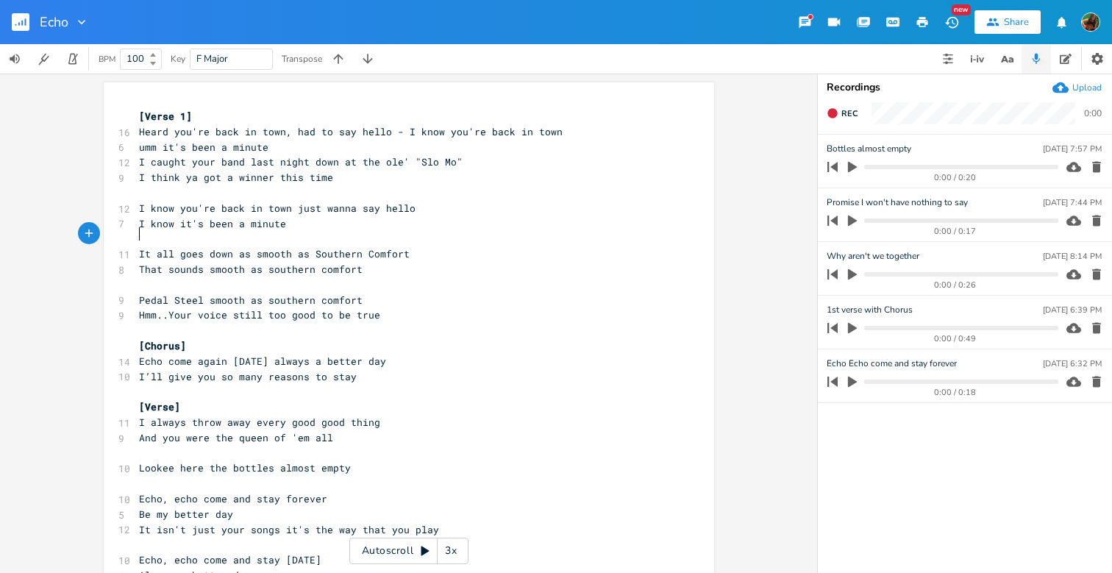
click at [370, 460] on pre "Lookee here the bottles almost empty" at bounding box center [401, 467] width 531 height 15
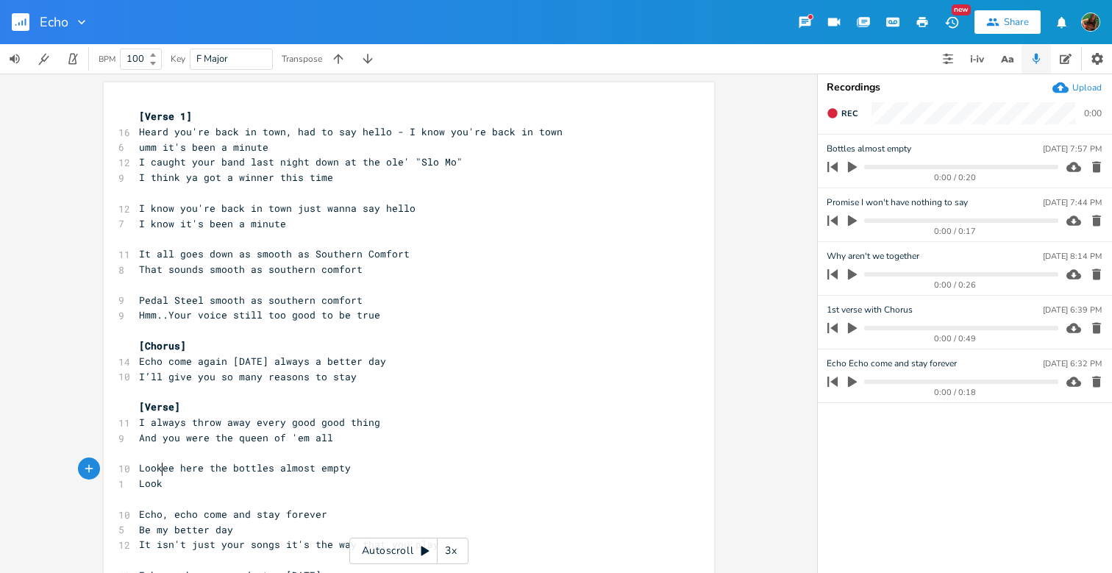
type textarea "Looke"
type textarea "at me slowly losing my mind"
click at [271, 476] on span "Look at me slowly losing my mind" at bounding box center [233, 482] width 188 height 13
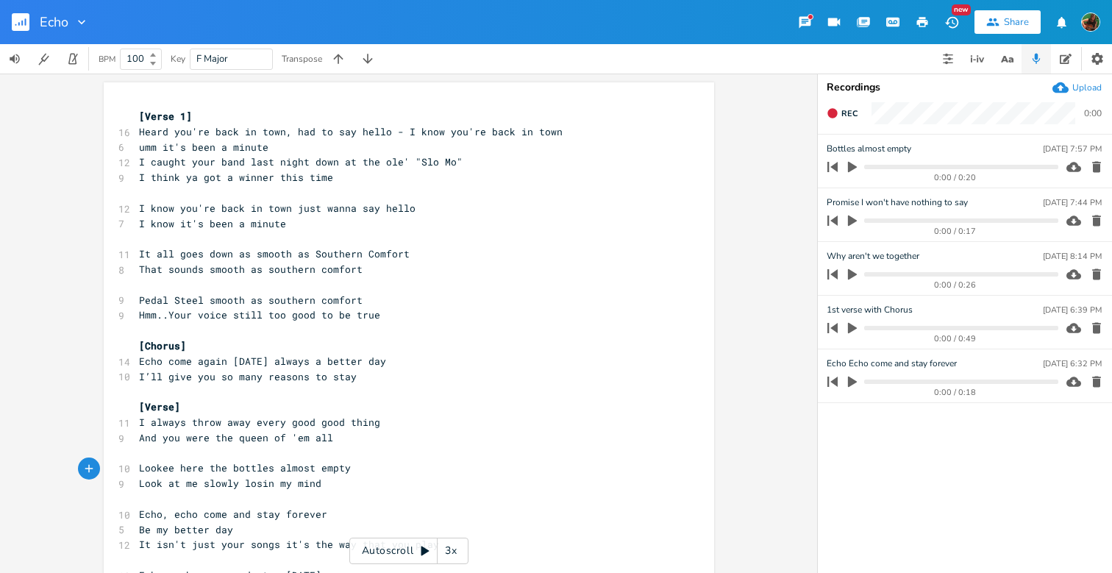
type textarea "'"
